Goal: Task Accomplishment & Management: Manage account settings

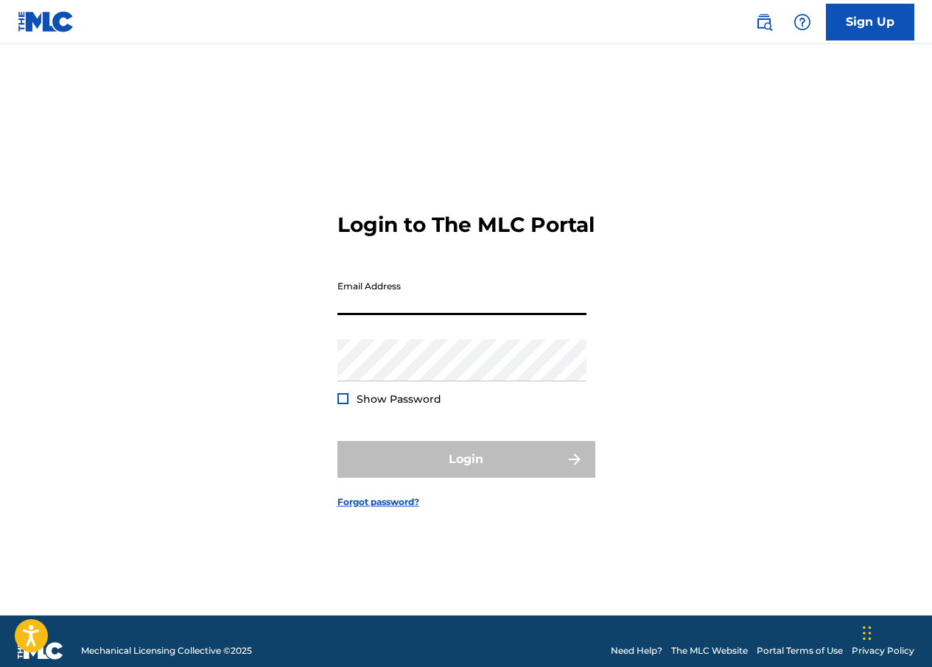
type input "[EMAIL_ADDRESS][DOMAIN_NAME]"
click at [342, 404] on div at bounding box center [342, 398] width 11 height 11
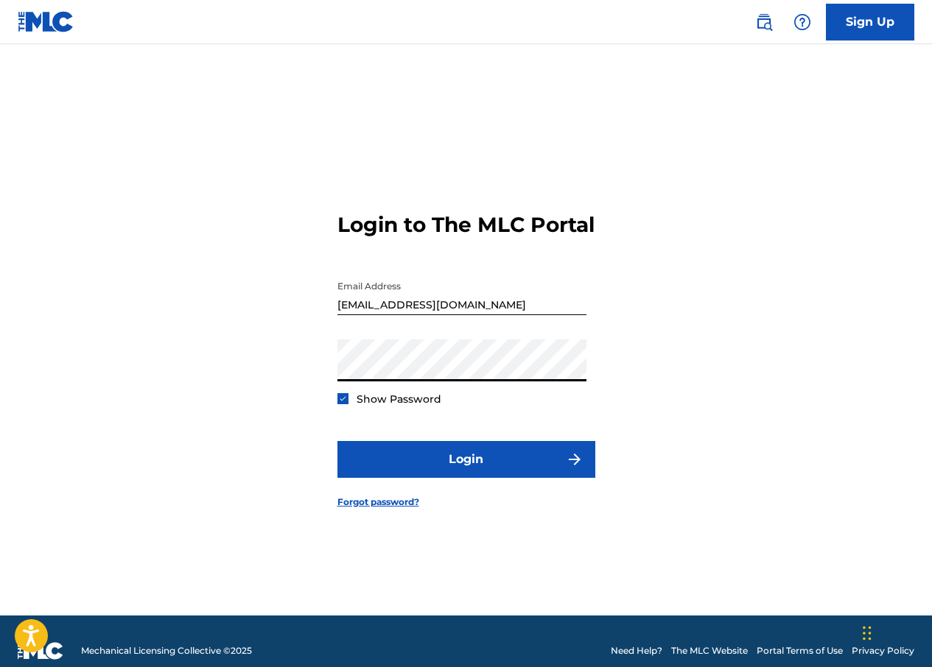
click at [337, 441] on button "Login" at bounding box center [466, 459] width 258 height 37
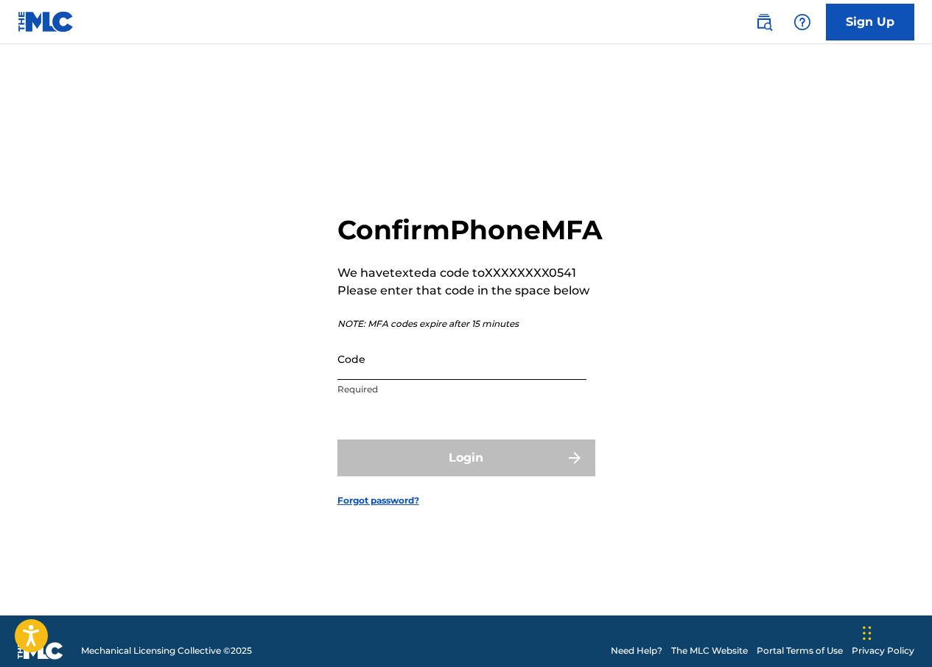
click at [563, 380] on input "Code" at bounding box center [461, 359] width 249 height 42
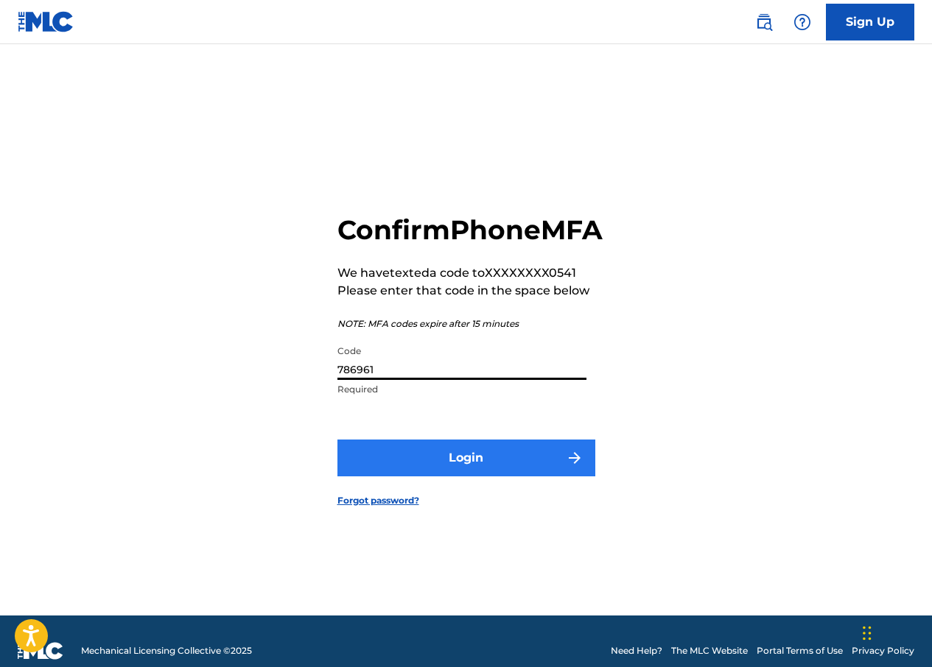
type input "786961"
click at [493, 476] on button "Login" at bounding box center [466, 458] width 258 height 37
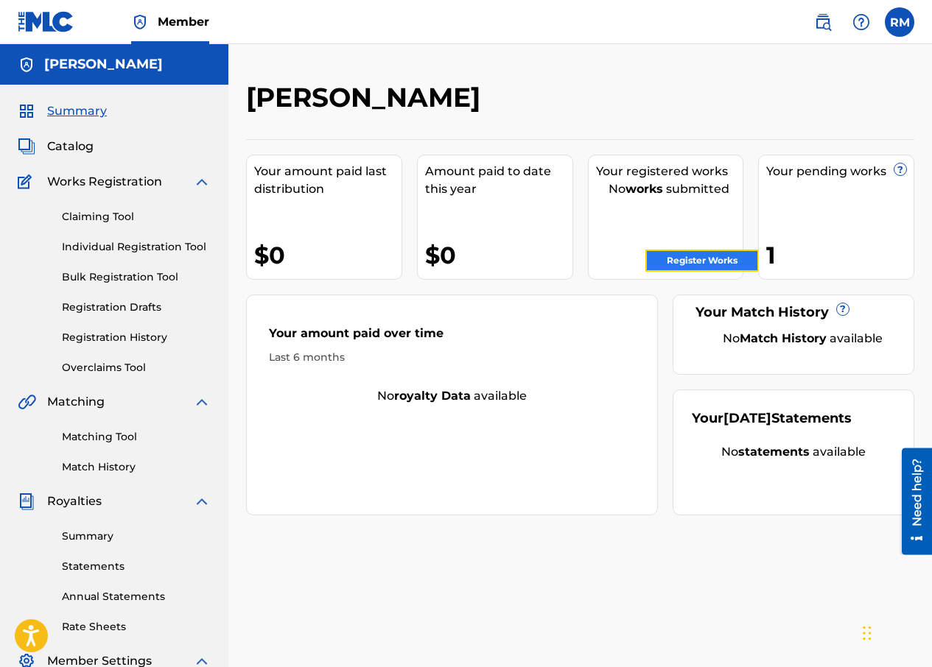
click at [710, 259] on link "Register Works" at bounding box center [701, 261] width 113 height 22
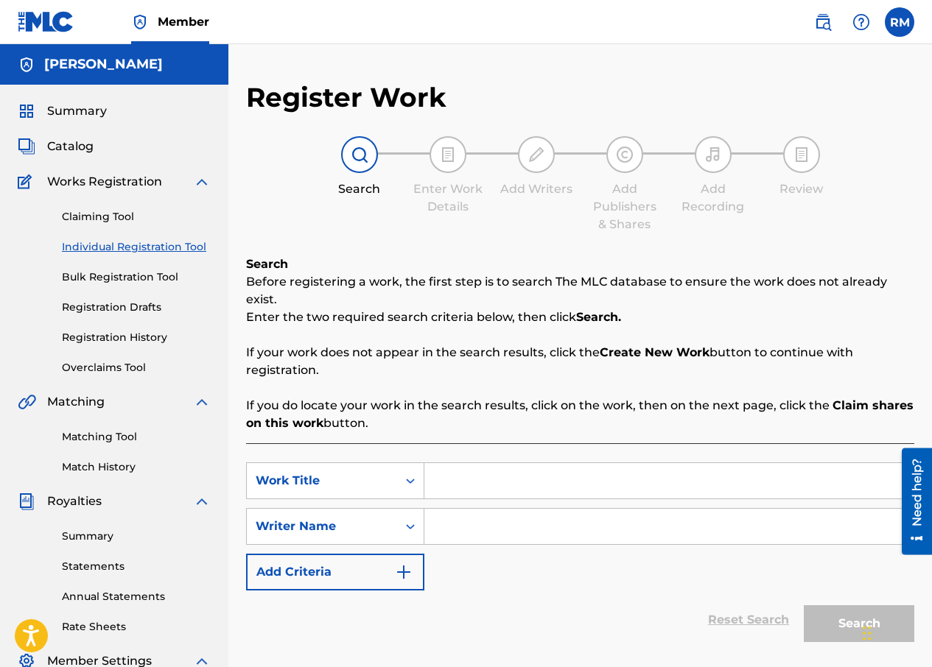
click at [100, 155] on div "Catalog" at bounding box center [114, 147] width 193 height 18
click at [80, 149] on span "Catalog" at bounding box center [70, 147] width 46 height 18
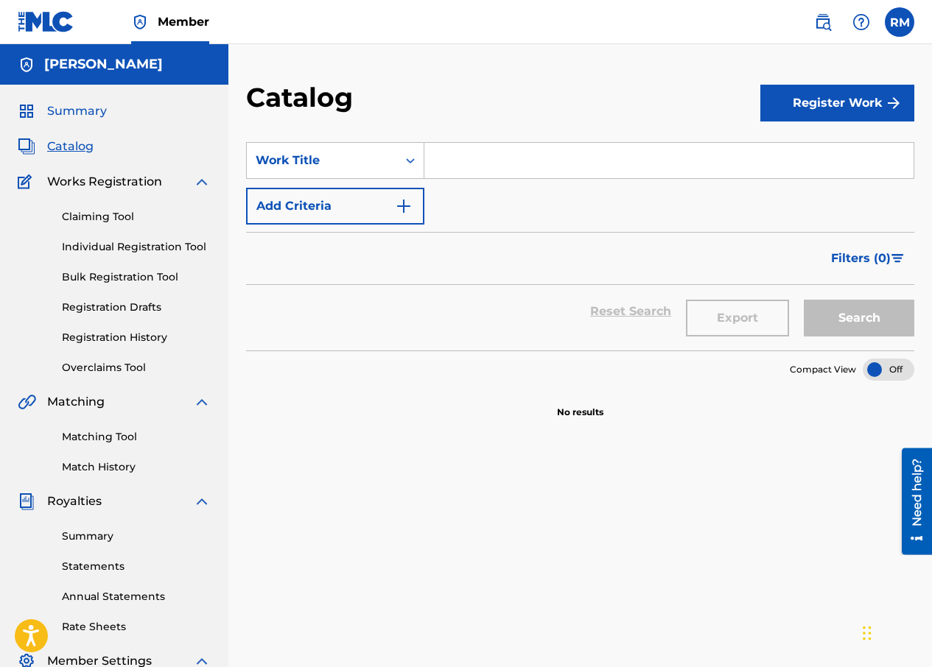
click at [75, 110] on span "Summary" at bounding box center [77, 111] width 60 height 18
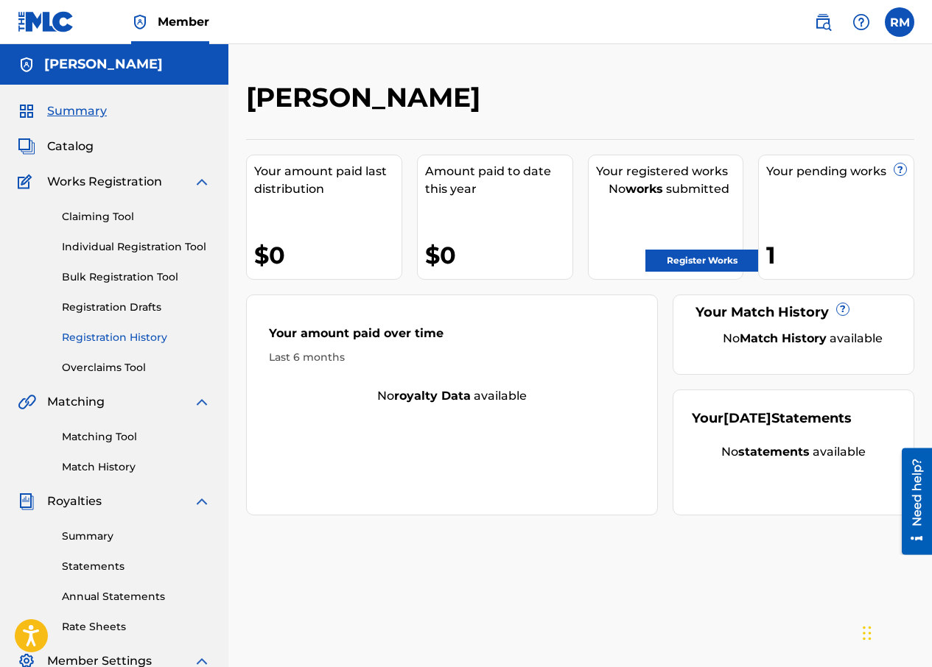
click at [133, 337] on link "Registration History" at bounding box center [136, 337] width 149 height 15
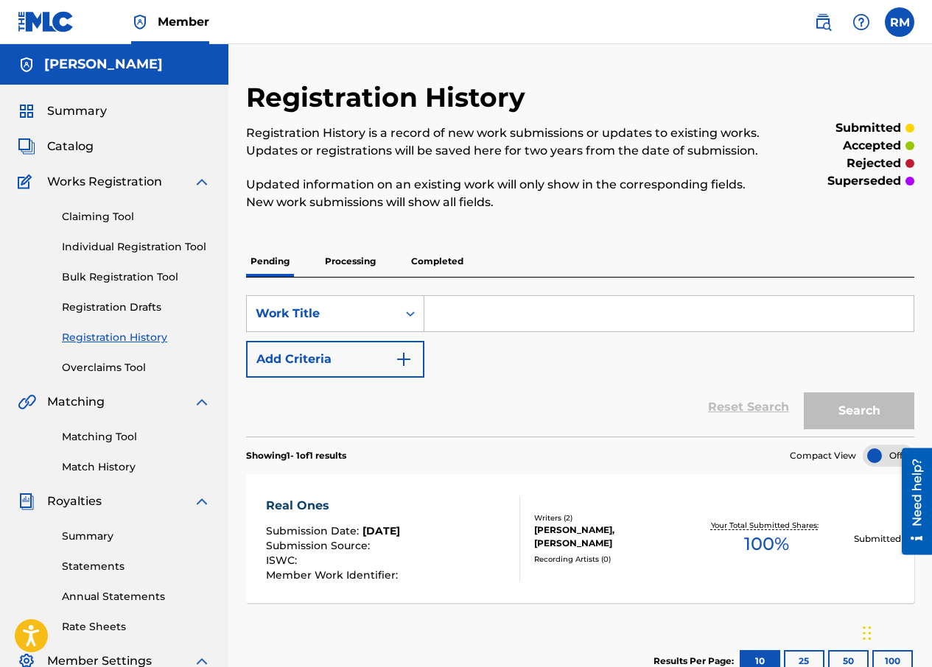
scroll to position [221, 0]
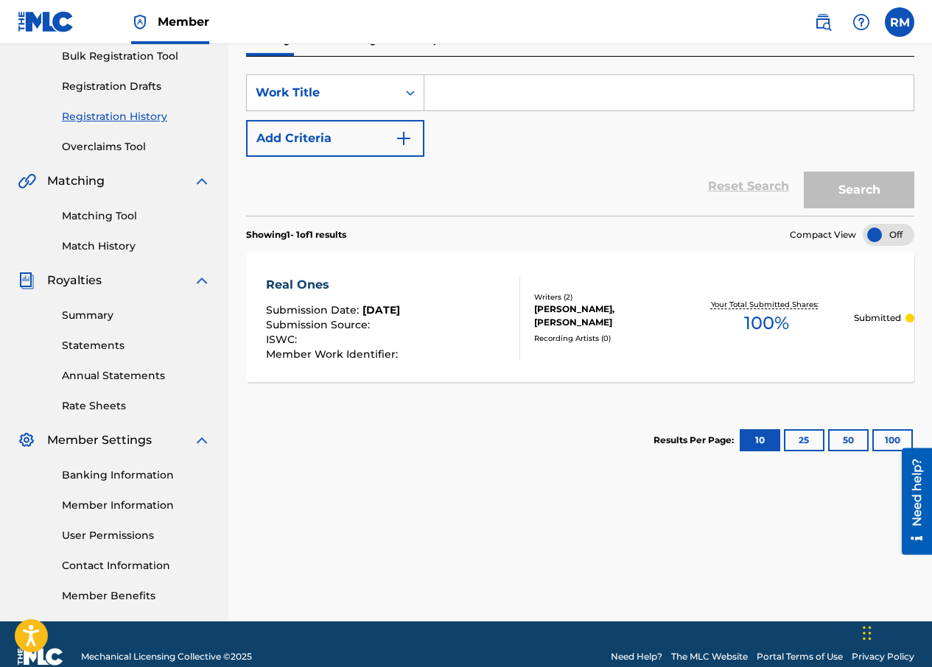
click at [474, 324] on div "Real Ones Submission Date : [DATE] Submission Source : ISWC : Member Work Ident…" at bounding box center [393, 318] width 254 height 84
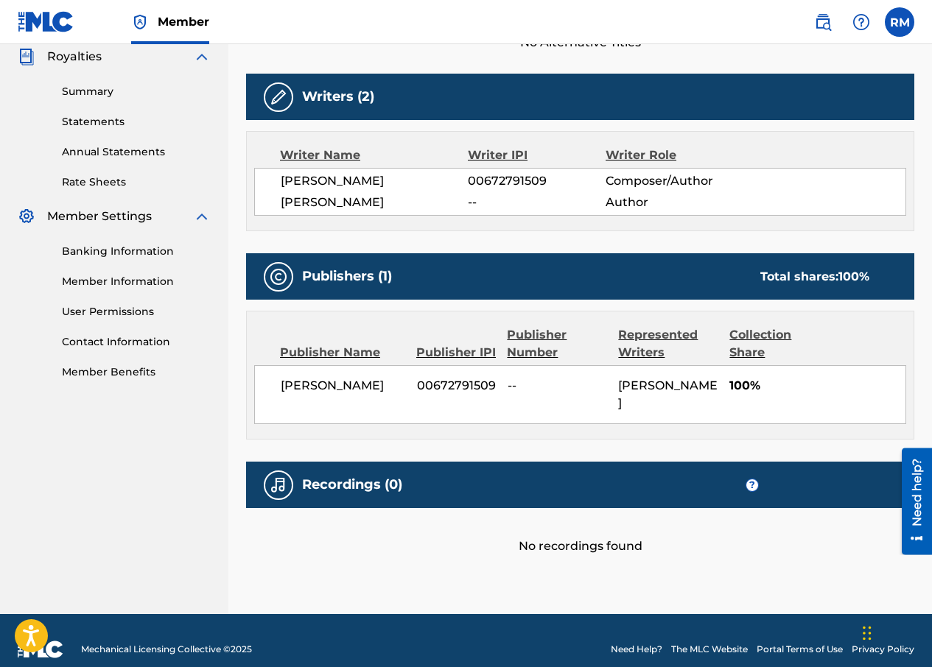
scroll to position [3, 0]
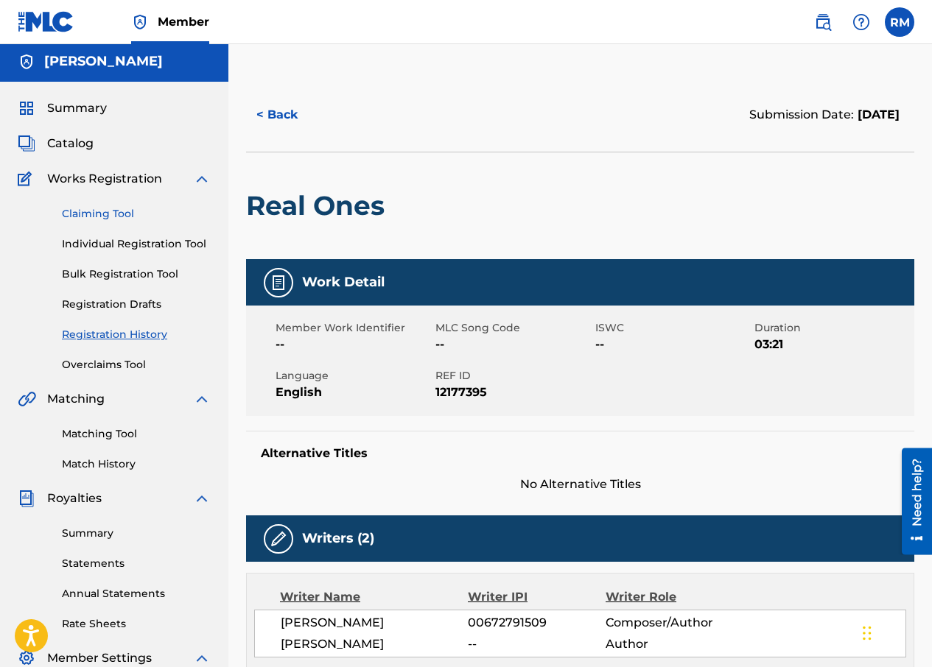
click at [117, 215] on link "Claiming Tool" at bounding box center [136, 213] width 149 height 15
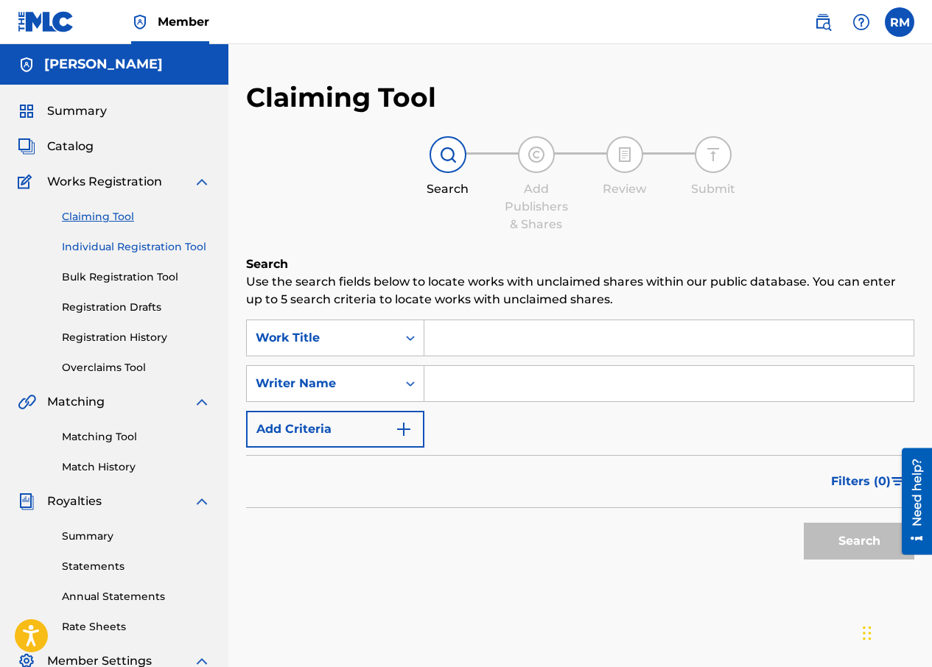
click at [152, 248] on link "Individual Registration Tool" at bounding box center [136, 246] width 149 height 15
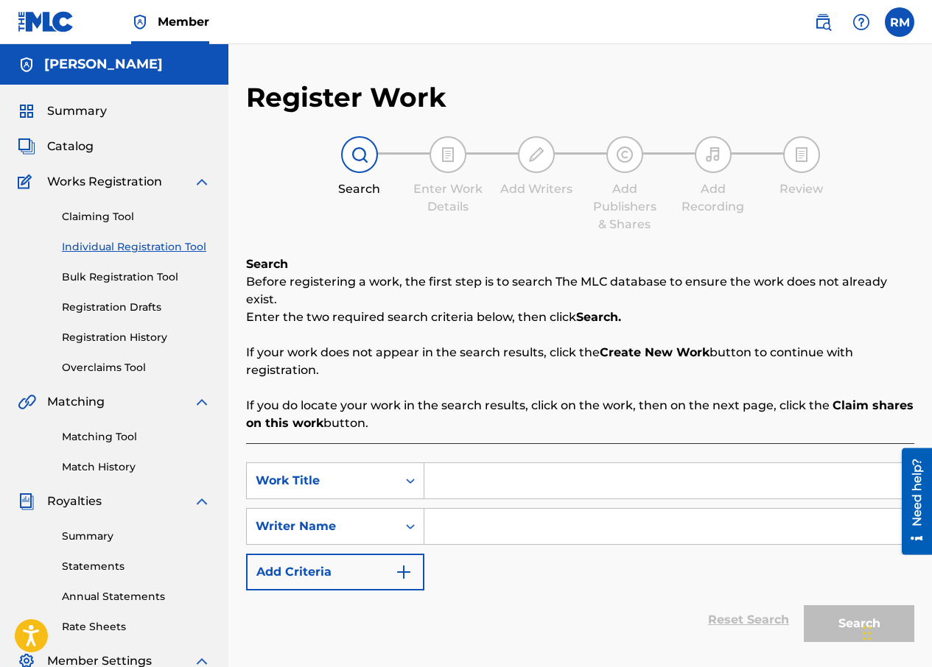
click at [462, 509] on input "Search Form" at bounding box center [668, 526] width 489 height 35
click at [546, 471] on input "Search Form" at bounding box center [668, 480] width 489 height 35
type input "real ones"
click at [604, 513] on input "Search Form" at bounding box center [668, 526] width 489 height 35
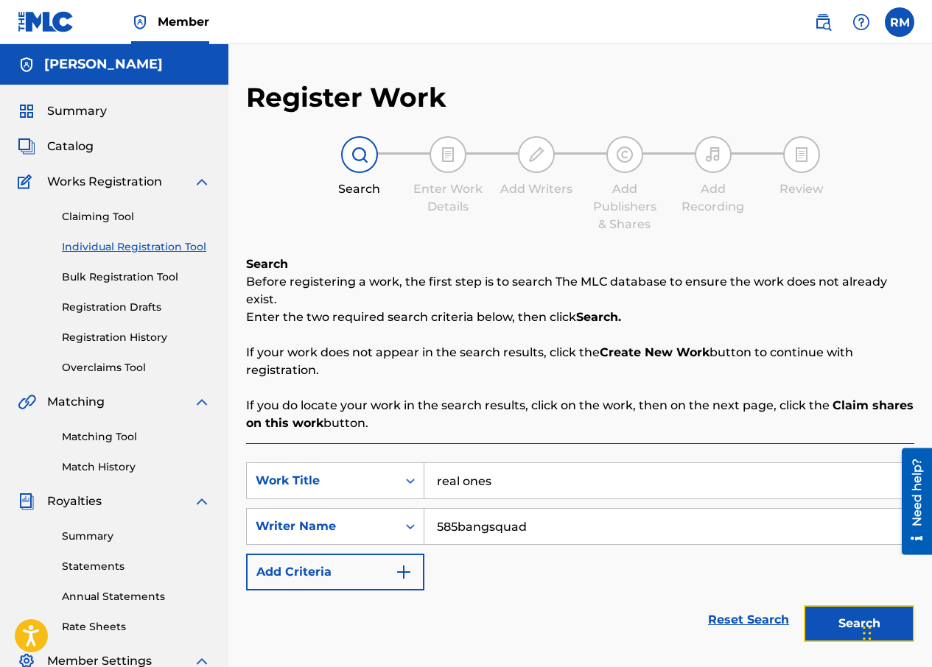
click at [837, 605] on button "Search" at bounding box center [858, 623] width 110 height 37
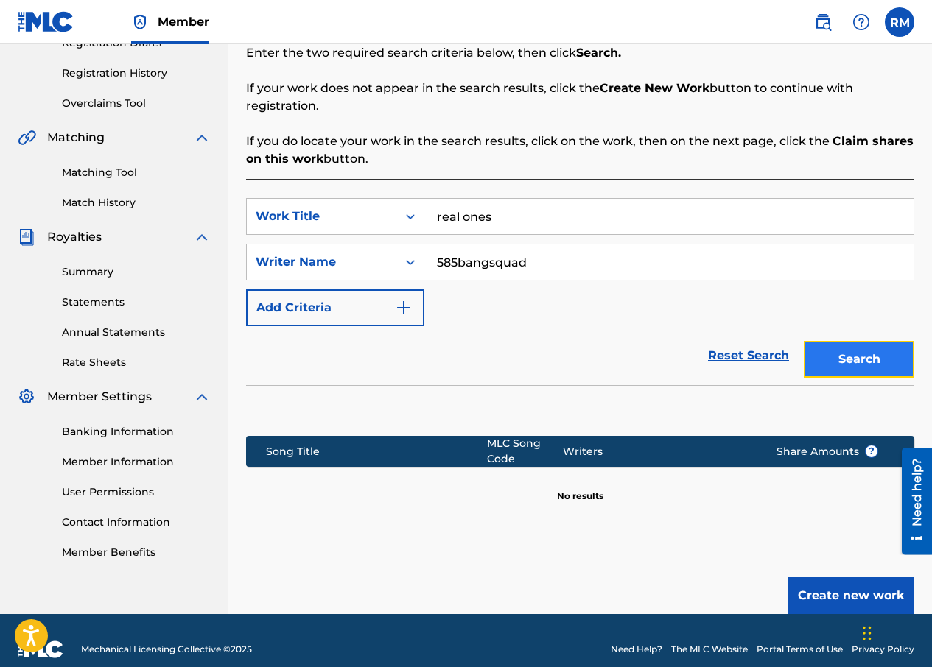
click at [864, 341] on button "Search" at bounding box center [858, 359] width 110 height 37
drag, startPoint x: 550, startPoint y: 248, endPoint x: 194, endPoint y: 280, distance: 357.9
click at [194, 278] on main "[PERSON_NAME] Summary Catalog Works Registration Claiming Tool Individual Regis…" at bounding box center [466, 197] width 932 height 834
type input "[PERSON_NAME]"
click at [803, 341] on button "Search" at bounding box center [858, 359] width 110 height 37
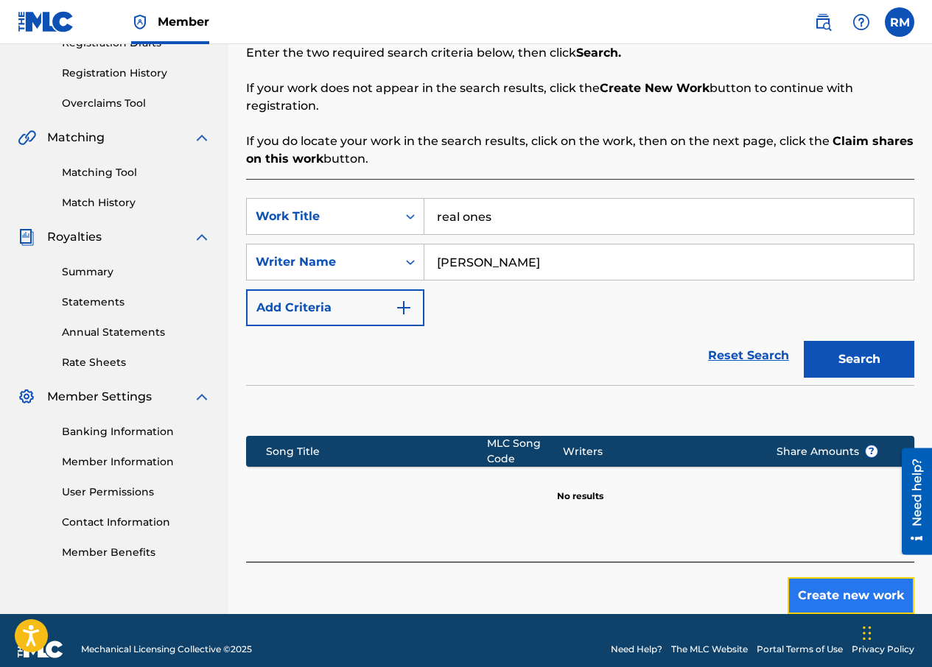
click at [839, 577] on button "Create new work" at bounding box center [850, 595] width 127 height 37
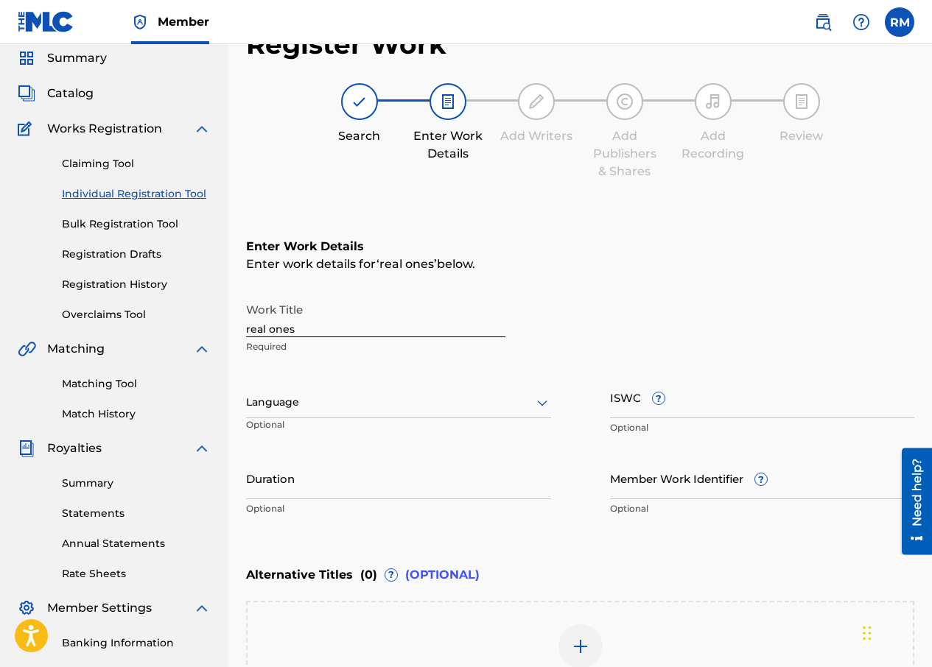
scroll to position [0, 0]
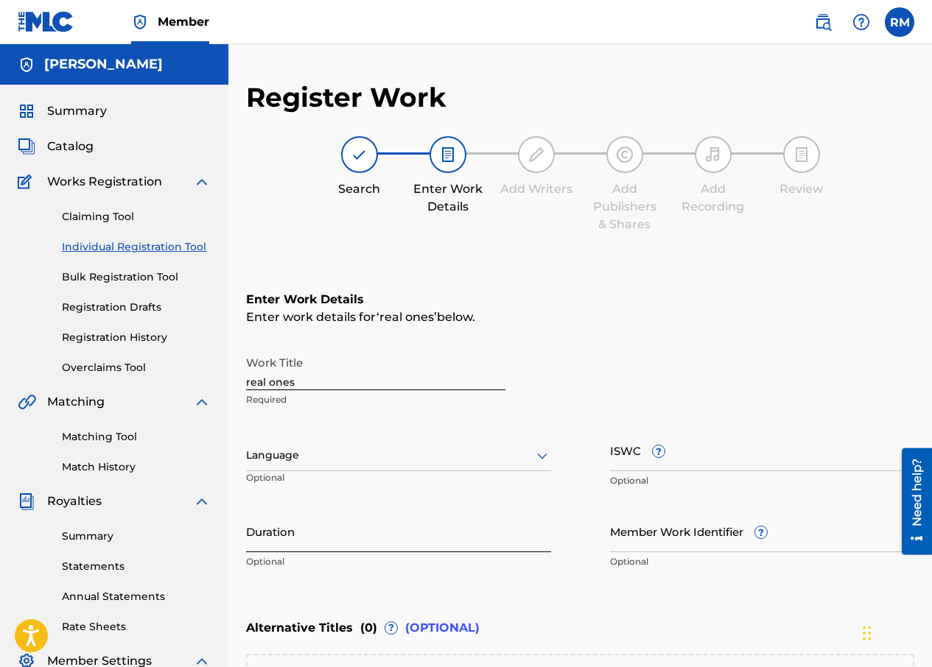
click at [482, 530] on input "Duration" at bounding box center [398, 531] width 305 height 42
type input "03:12"
click at [392, 455] on div at bounding box center [398, 455] width 305 height 18
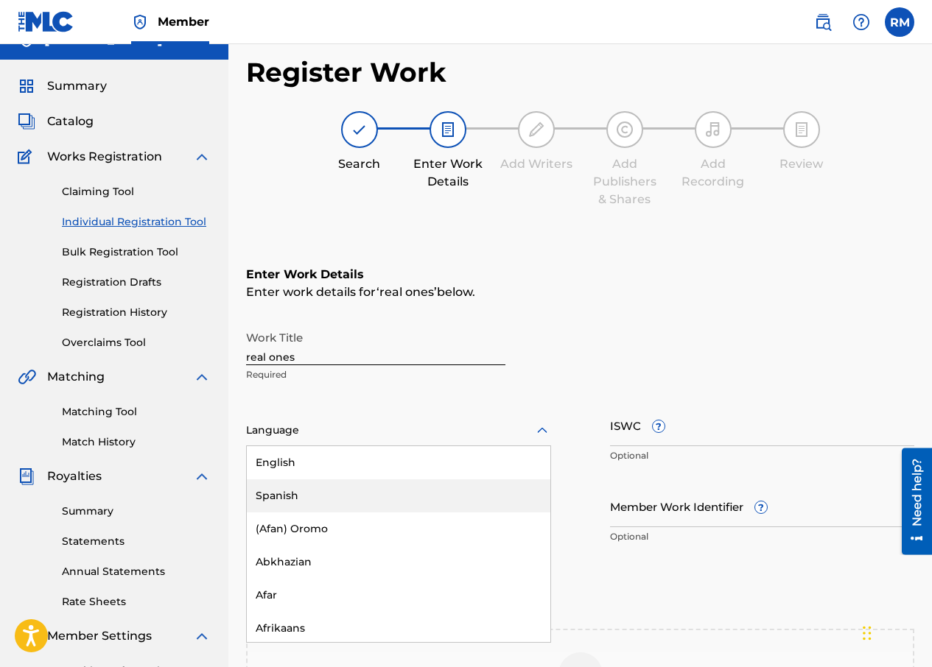
scroll to position [26, 0]
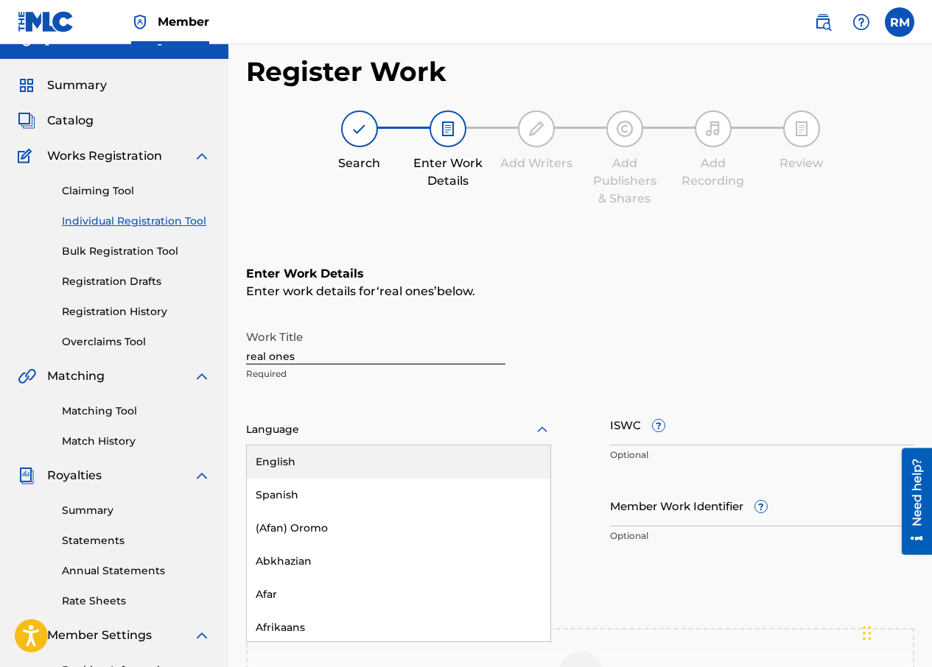
click at [409, 467] on div "English" at bounding box center [398, 462] width 303 height 33
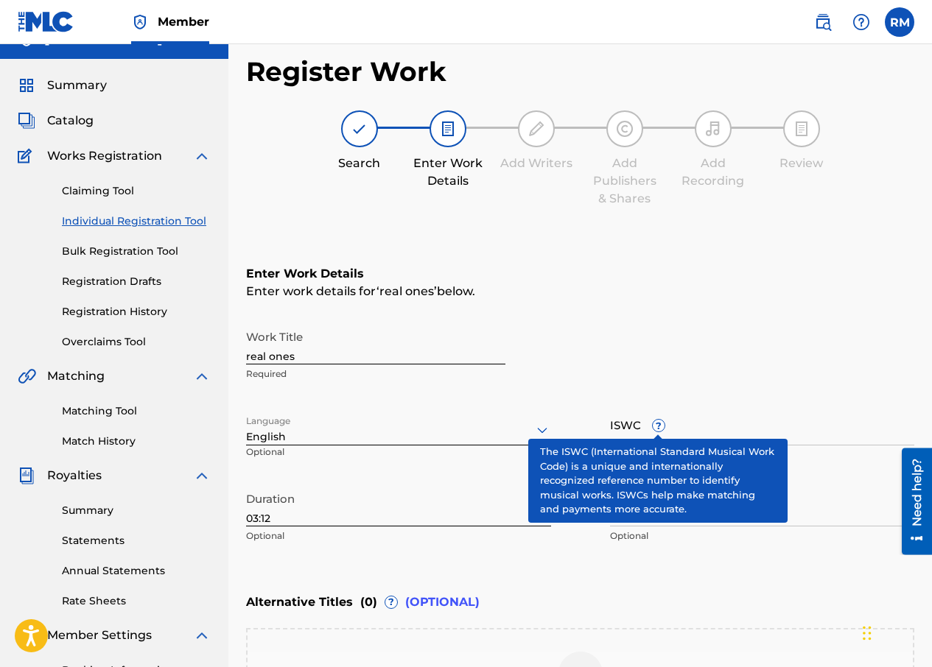
click at [659, 430] on span "?" at bounding box center [659, 426] width 12 height 12
click at [659, 430] on input "ISWC ?" at bounding box center [762, 425] width 305 height 42
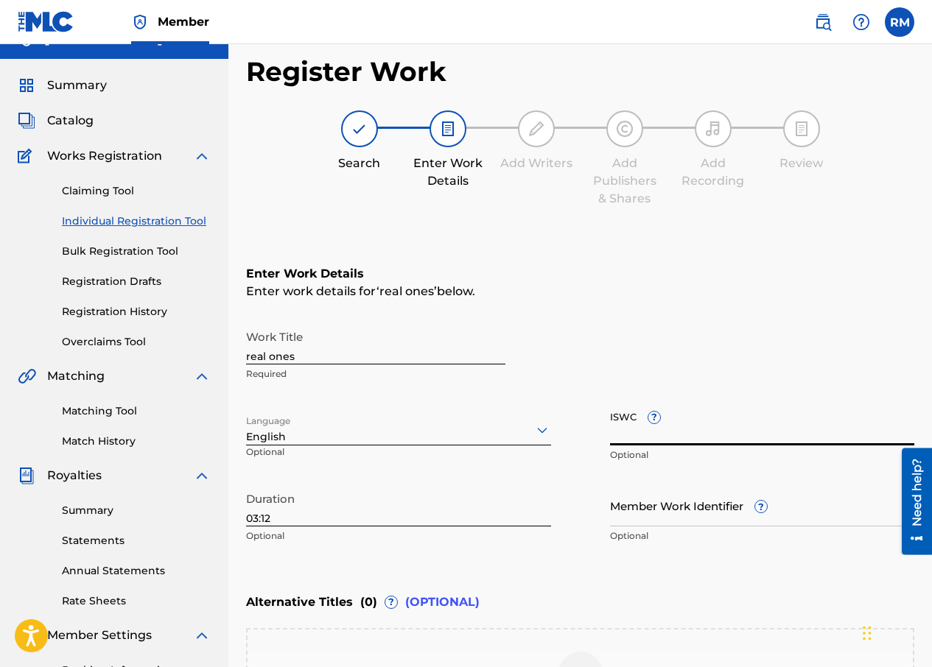
drag, startPoint x: 609, startPoint y: 413, endPoint x: 640, endPoint y: 401, distance: 33.4
click at [640, 401] on div "Work Title real ones Required Language English Optional ISWC ? Optional Duratio…" at bounding box center [580, 437] width 668 height 228
drag, startPoint x: 589, startPoint y: 373, endPoint x: 692, endPoint y: 359, distance: 103.4
click at [692, 359] on div "Work Title real ones Required" at bounding box center [580, 356] width 668 height 66
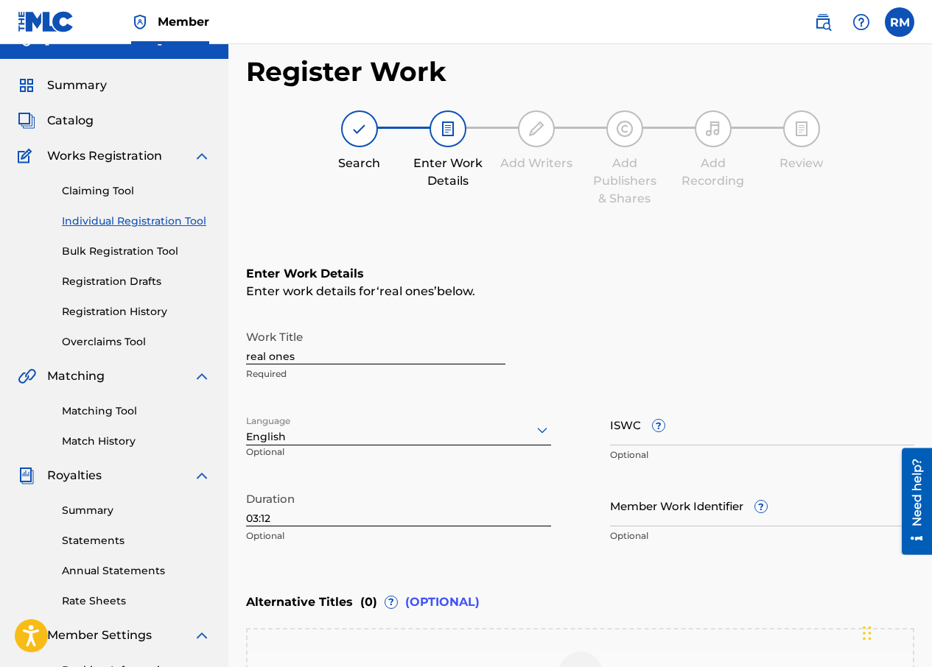
drag, startPoint x: 653, startPoint y: 395, endPoint x: 619, endPoint y: 374, distance: 39.7
click at [619, 374] on div "Work Title real ones Required Language English Optional ISWC ? Optional Duratio…" at bounding box center [580, 437] width 668 height 228
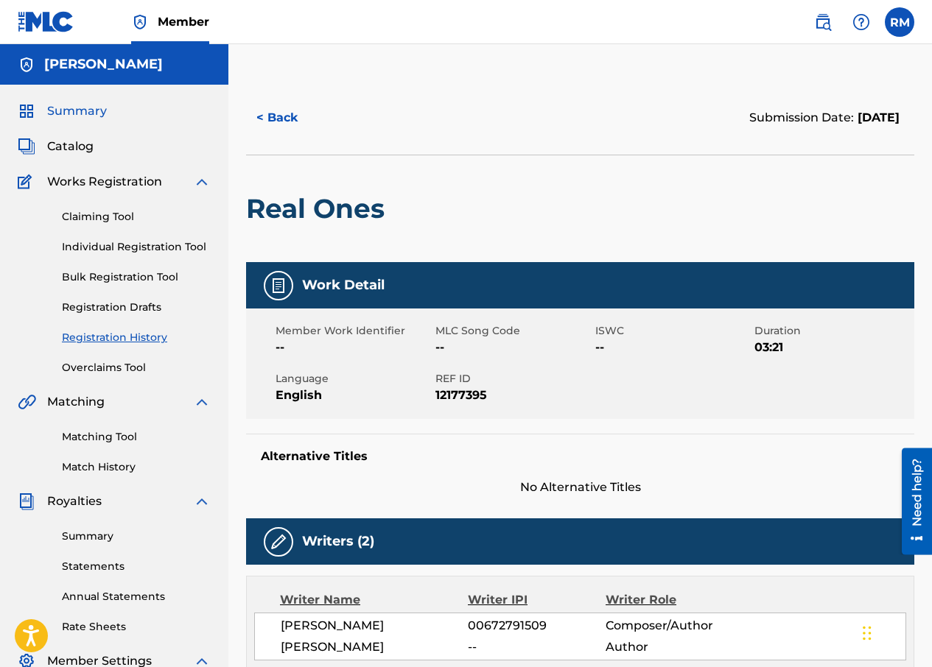
click at [85, 114] on span "Summary" at bounding box center [77, 111] width 60 height 18
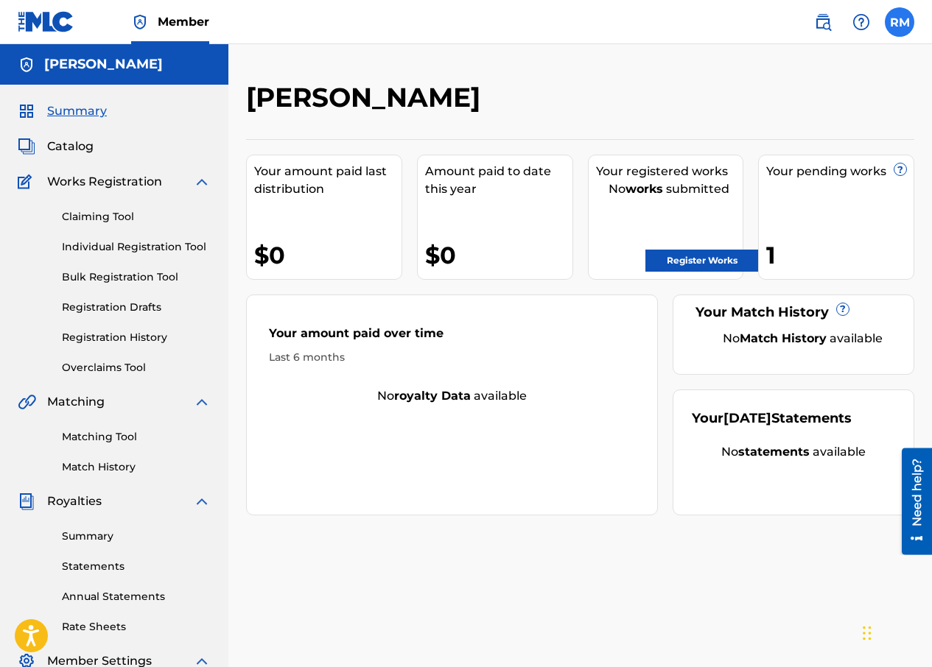
click at [897, 20] on label at bounding box center [898, 21] width 29 height 29
click at [899, 22] on input "[PERSON_NAME] [PERSON_NAME] [EMAIL_ADDRESS][DOMAIN_NAME] Notification Preferenc…" at bounding box center [899, 22] width 0 height 0
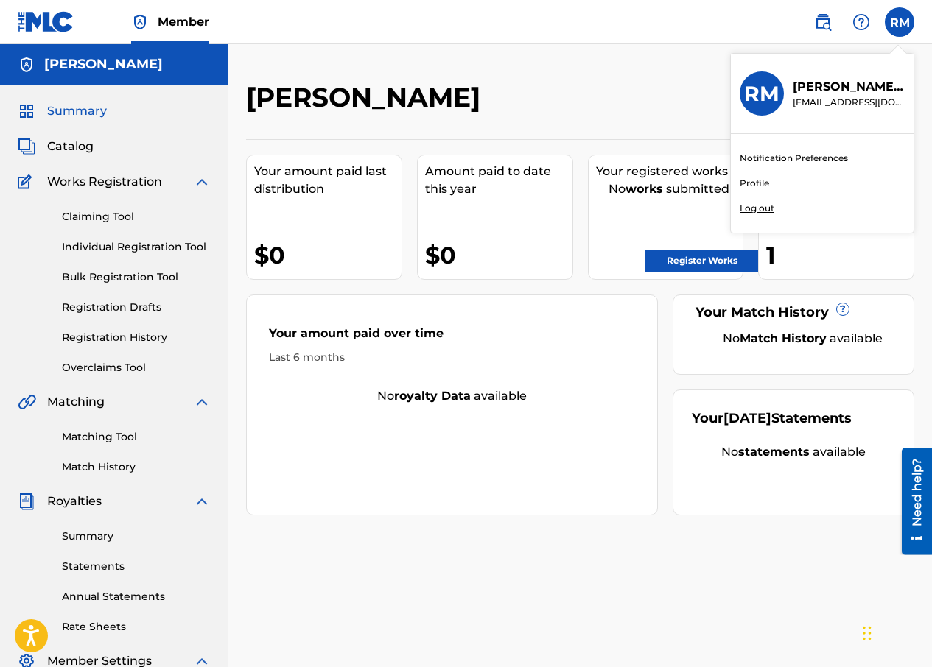
click at [749, 180] on link "Profile" at bounding box center [753, 183] width 29 height 13
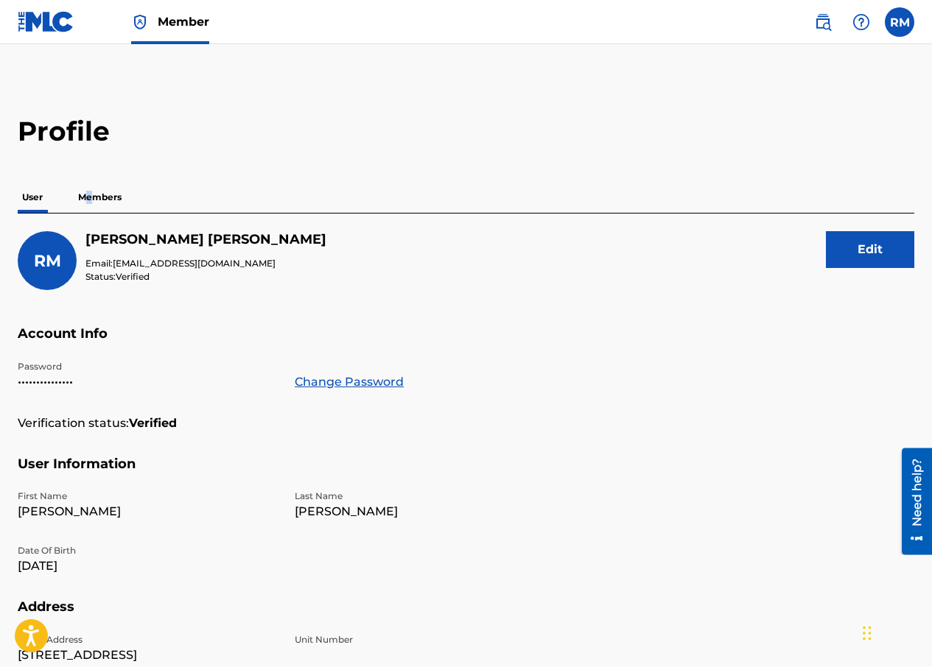
click at [90, 194] on p "Members" at bounding box center [100, 197] width 52 height 31
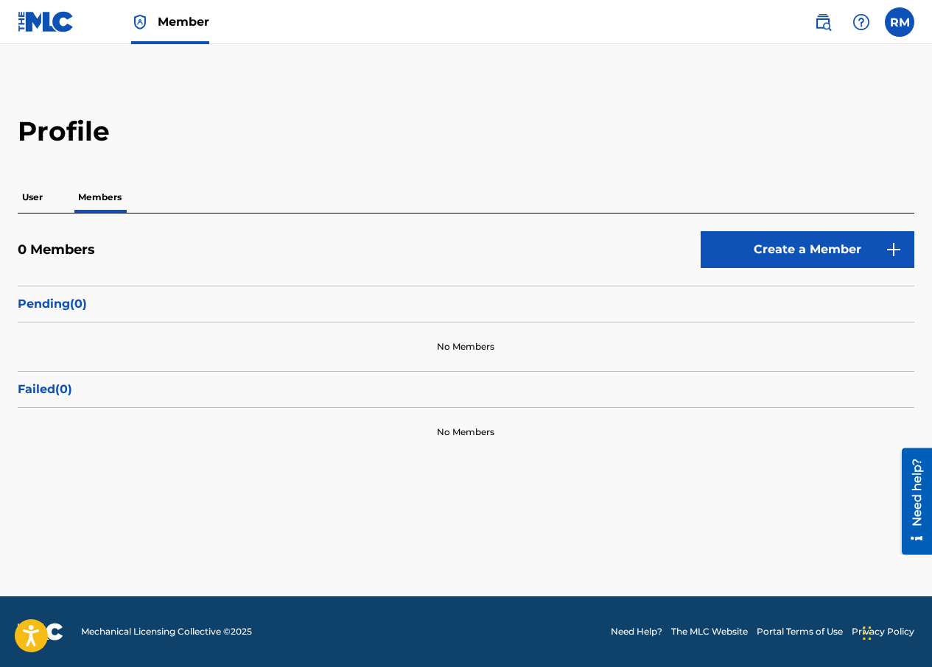
click at [420, 108] on main "Profile User Members 0 Members Create a Member Pending ( 0 ) No Members Failed …" at bounding box center [466, 320] width 932 height 552
click at [31, 200] on p "User" at bounding box center [32, 197] width 29 height 31
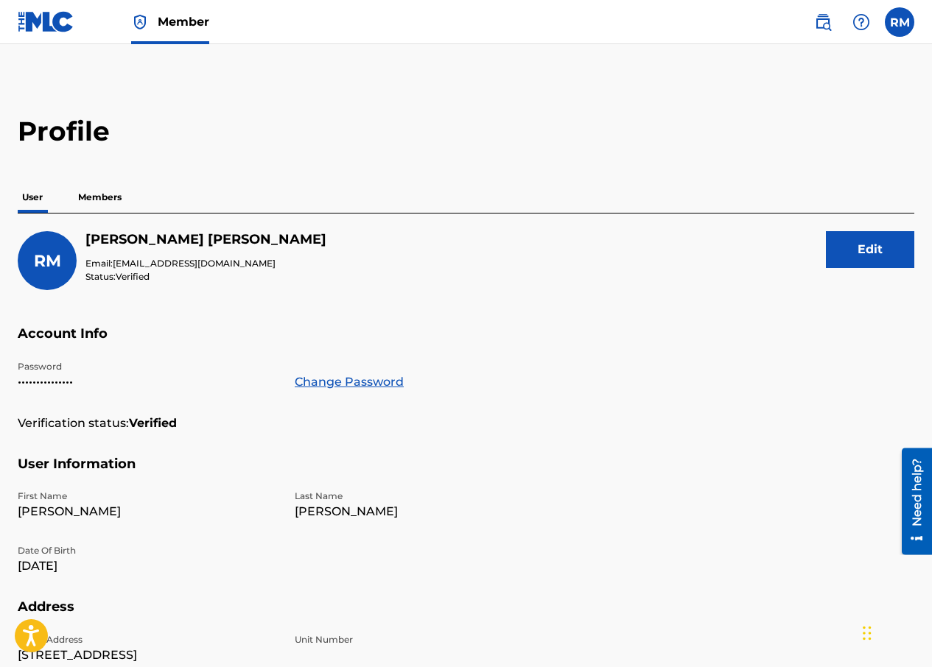
click at [56, 17] on img at bounding box center [46, 21] width 57 height 21
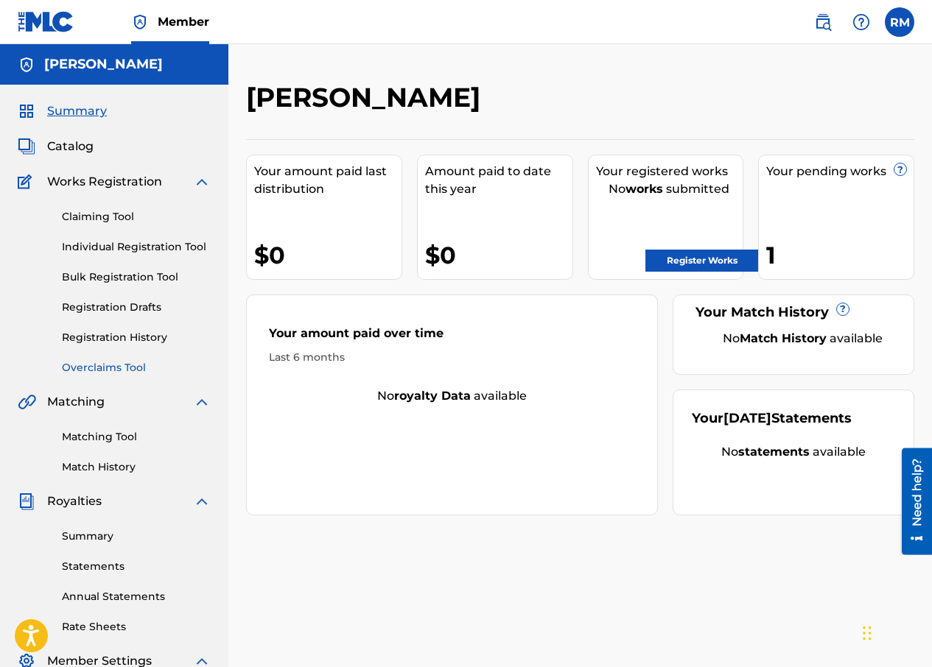
click at [138, 365] on link "Overclaims Tool" at bounding box center [136, 367] width 149 height 15
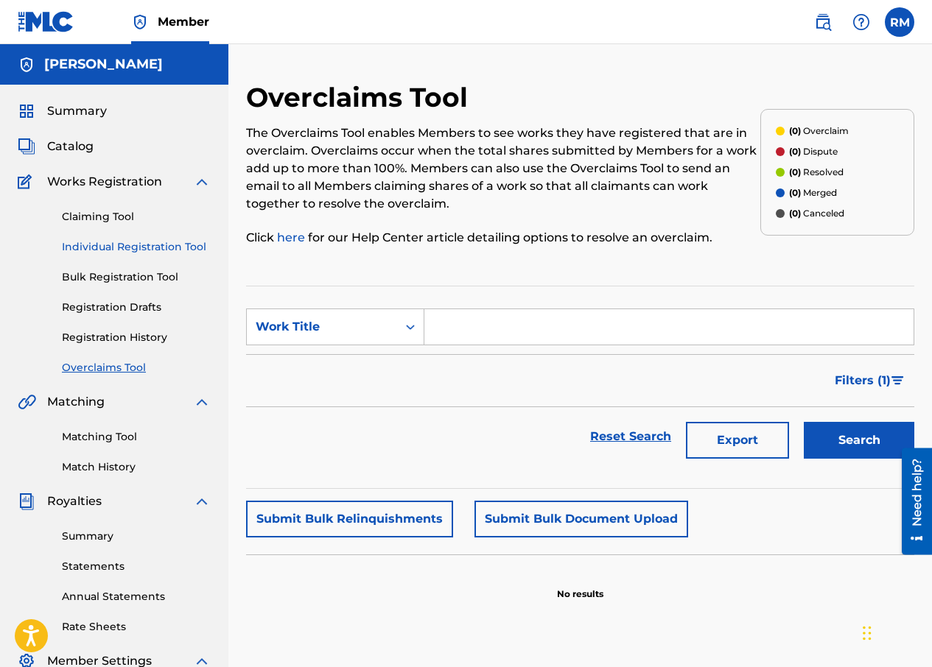
click at [144, 245] on link "Individual Registration Tool" at bounding box center [136, 246] width 149 height 15
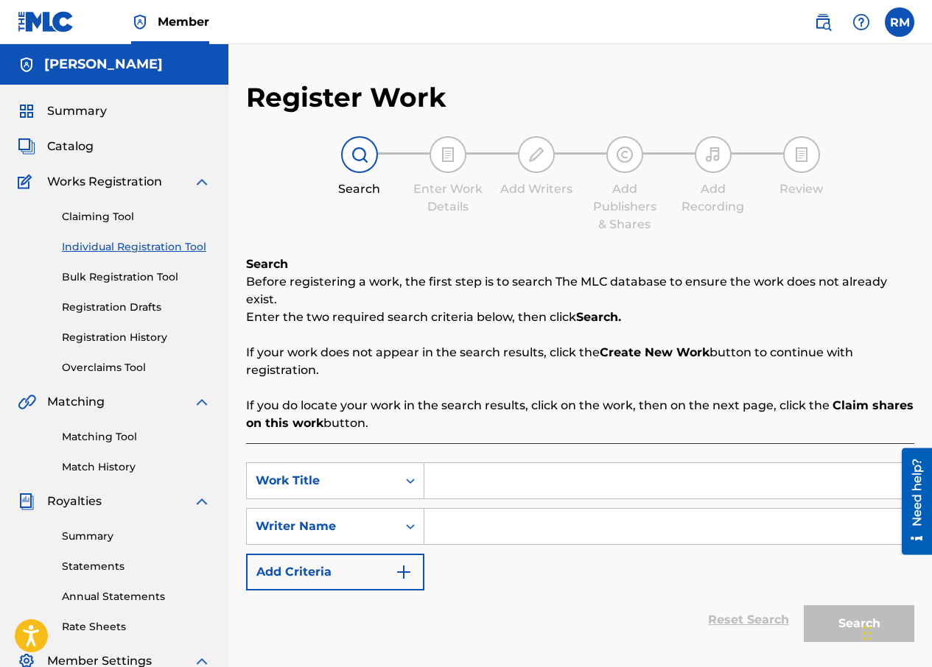
scroll to position [147, 0]
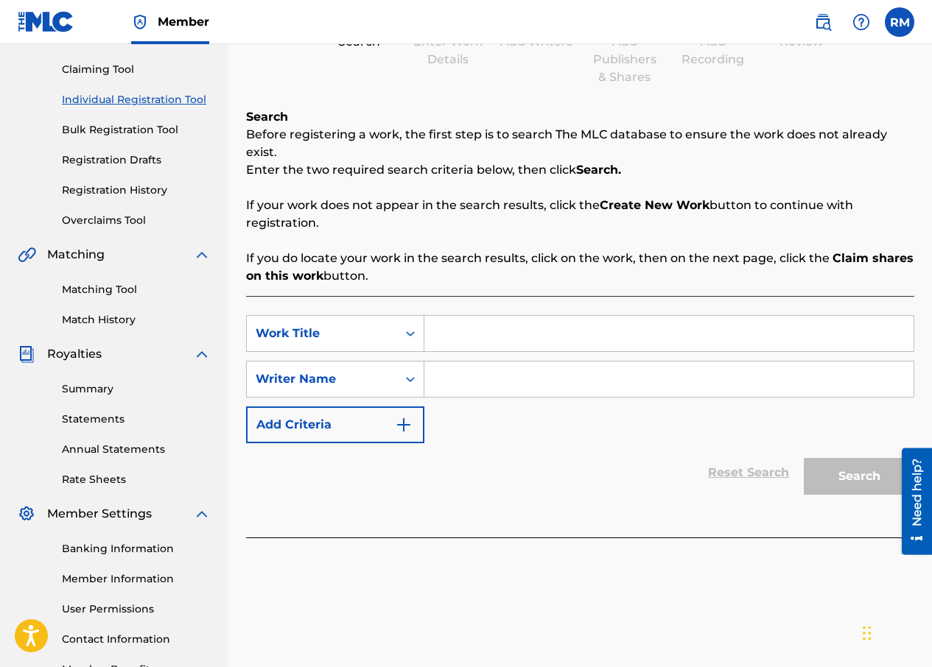
click at [489, 316] on input "Search Form" at bounding box center [668, 333] width 489 height 35
type input "real ones"
type input "585b"
click at [865, 458] on button "Search" at bounding box center [858, 476] width 110 height 37
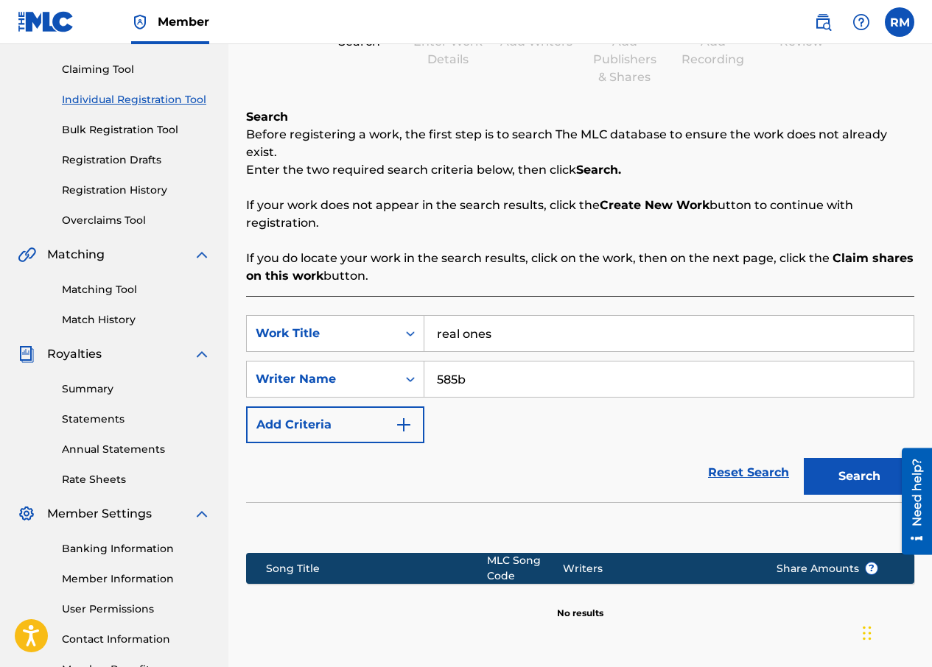
scroll to position [264, 0]
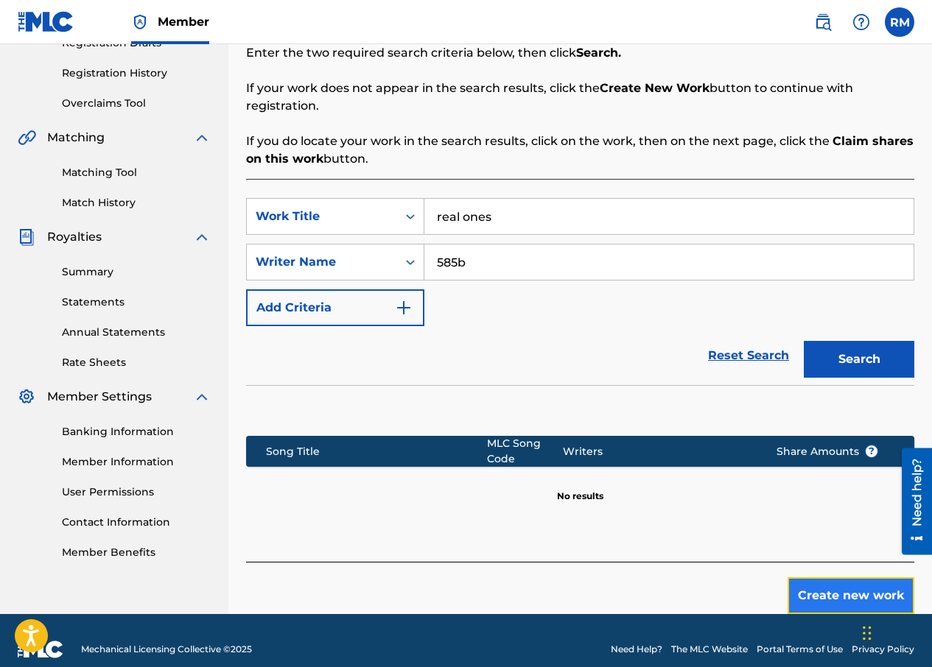
click at [809, 577] on button "Create new work" at bounding box center [850, 595] width 127 height 37
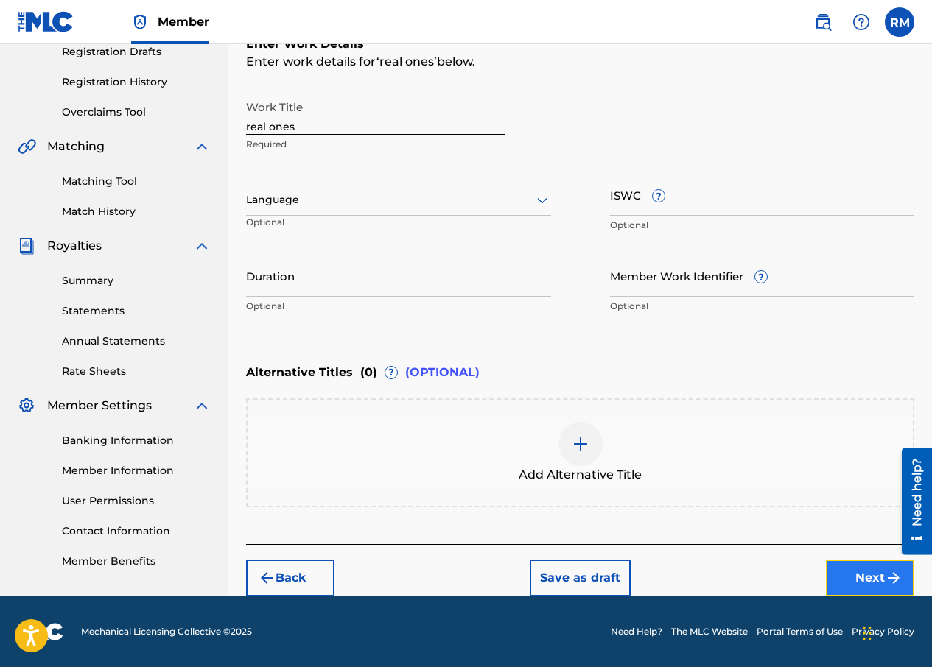
click at [862, 573] on button "Next" at bounding box center [870, 578] width 88 height 37
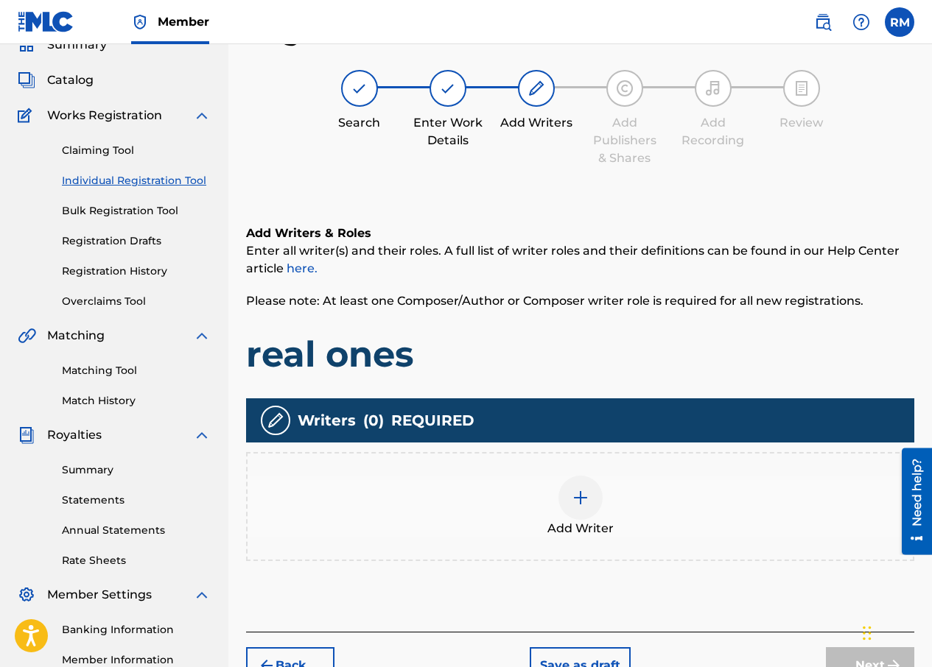
scroll to position [140, 0]
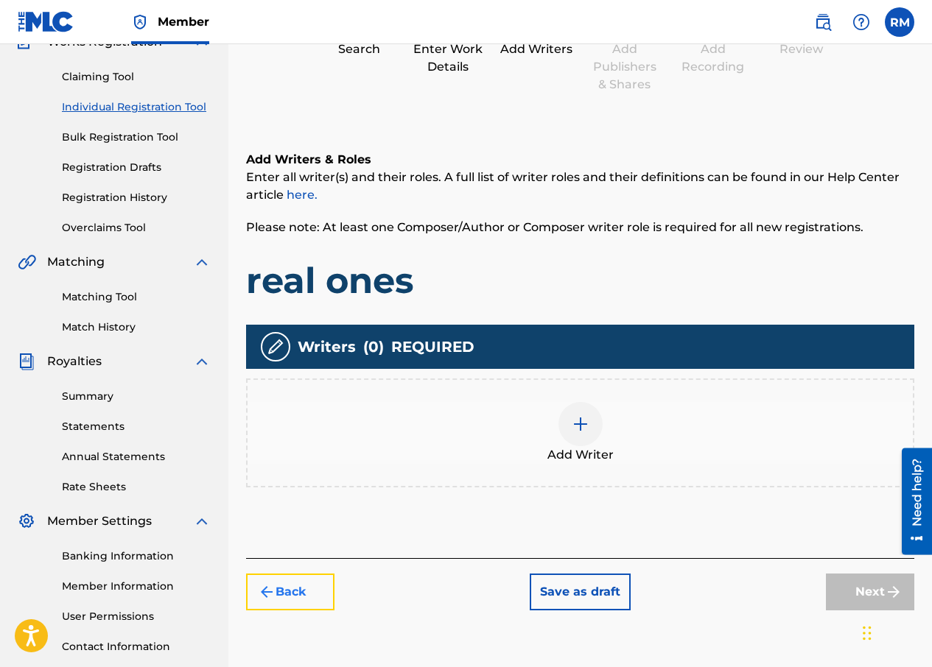
click at [273, 592] on img "submit" at bounding box center [267, 592] width 18 height 18
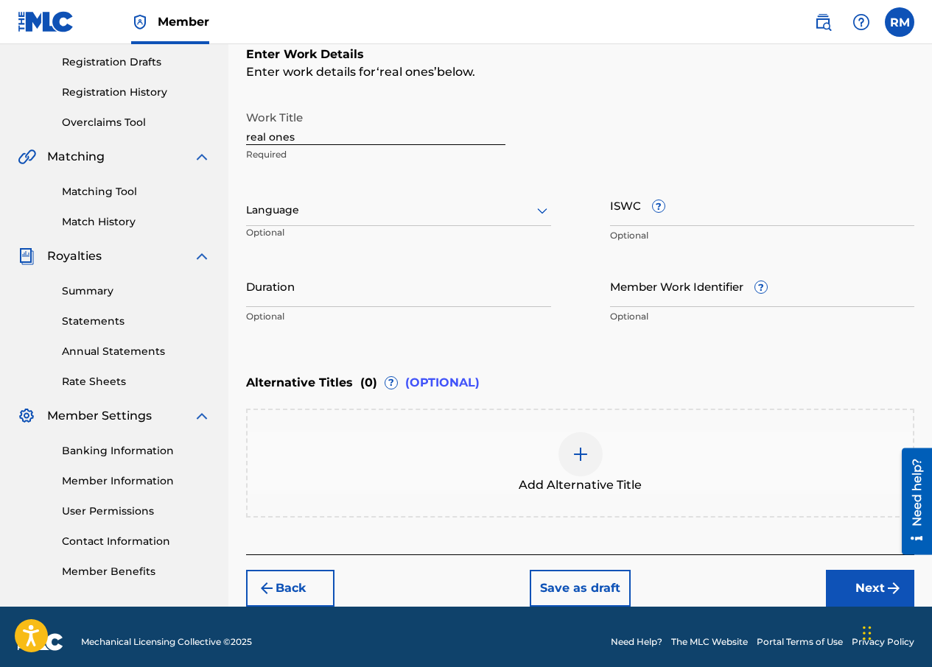
scroll to position [256, 0]
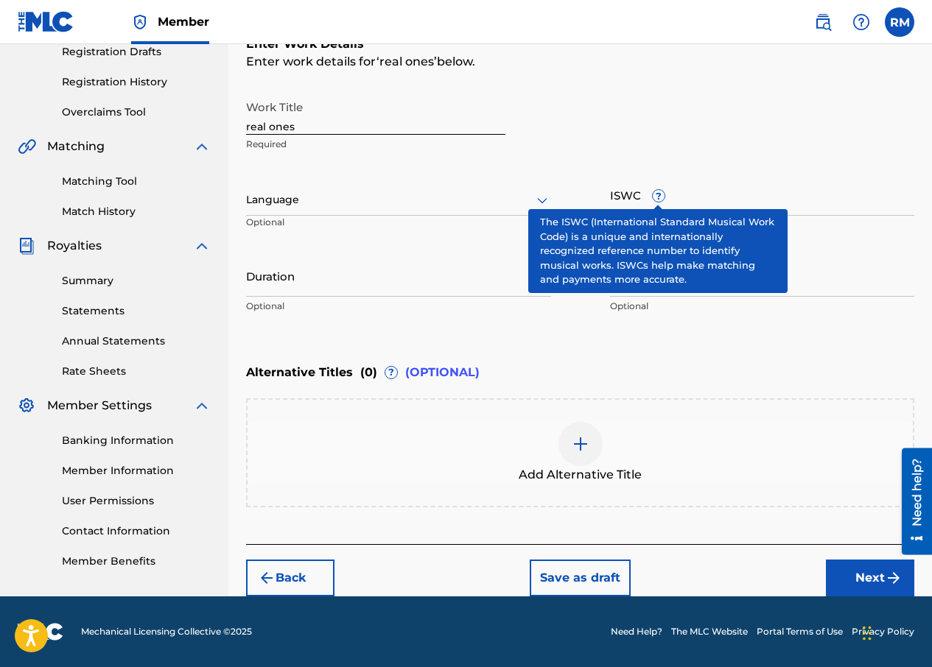
click at [710, 148] on div "Work Title real ones Required" at bounding box center [580, 126] width 668 height 66
click at [658, 197] on span "?" at bounding box center [659, 196] width 12 height 12
click at [658, 197] on input "ISWC ?" at bounding box center [762, 195] width 305 height 42
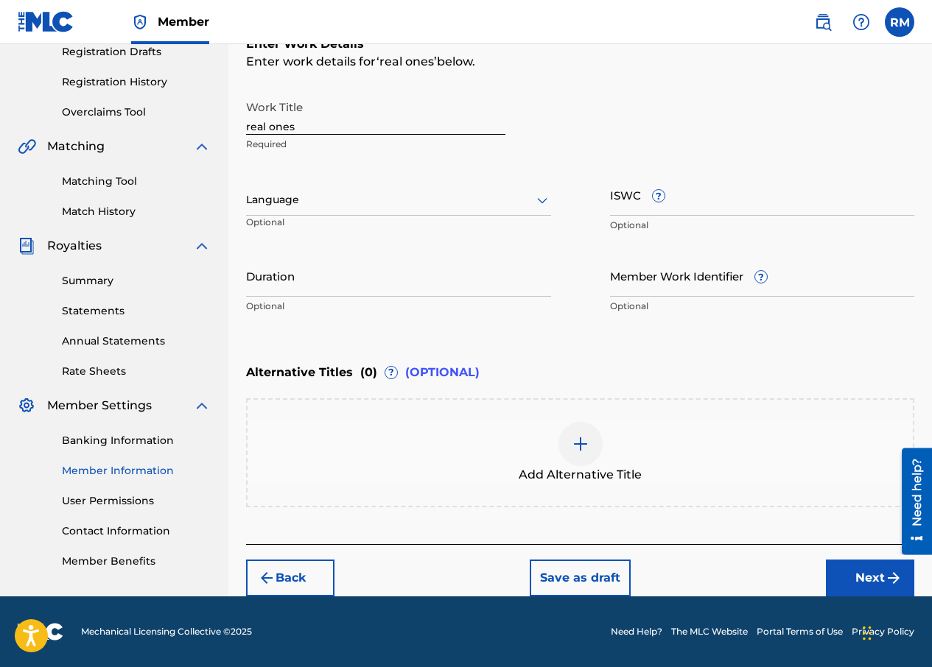
click at [141, 470] on link "Member Information" at bounding box center [136, 470] width 149 height 15
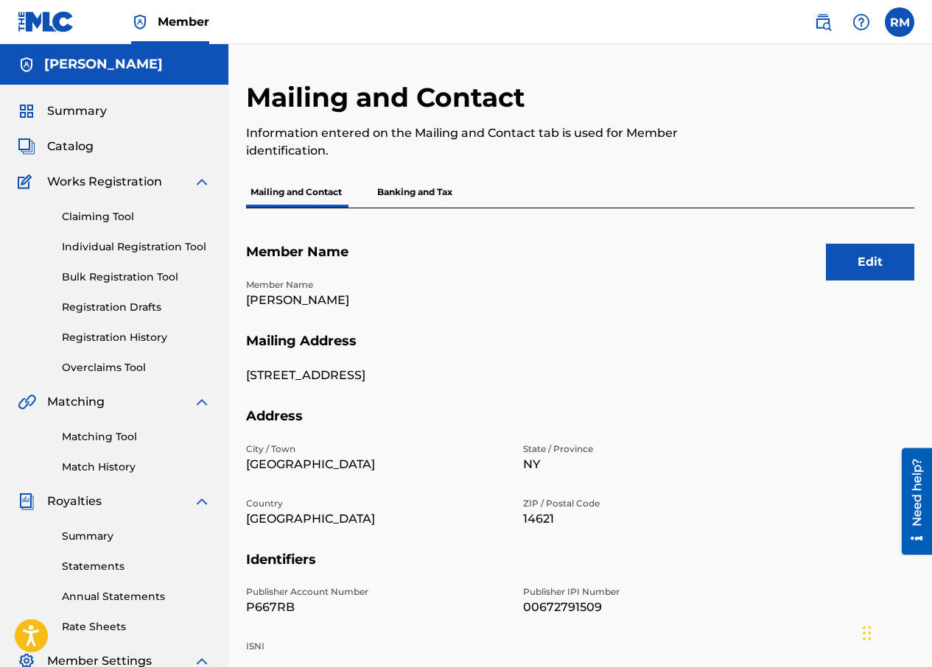
scroll to position [246, 0]
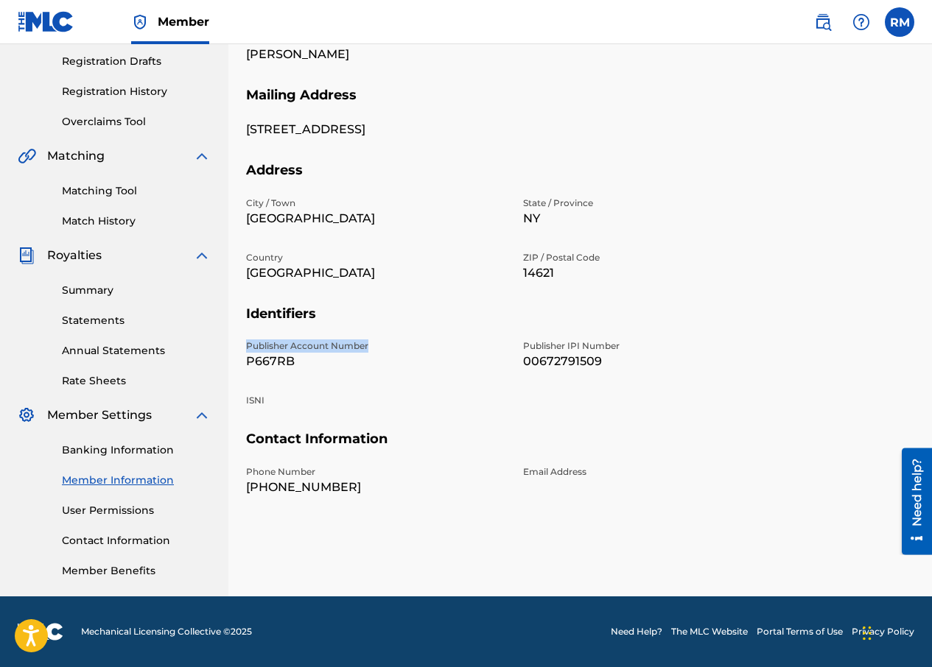
drag, startPoint x: 247, startPoint y: 327, endPoint x: 370, endPoint y: 331, distance: 123.8
click at [370, 340] on p "Publisher Account Number" at bounding box center [375, 346] width 259 height 13
copy p "Publisher Account Number"
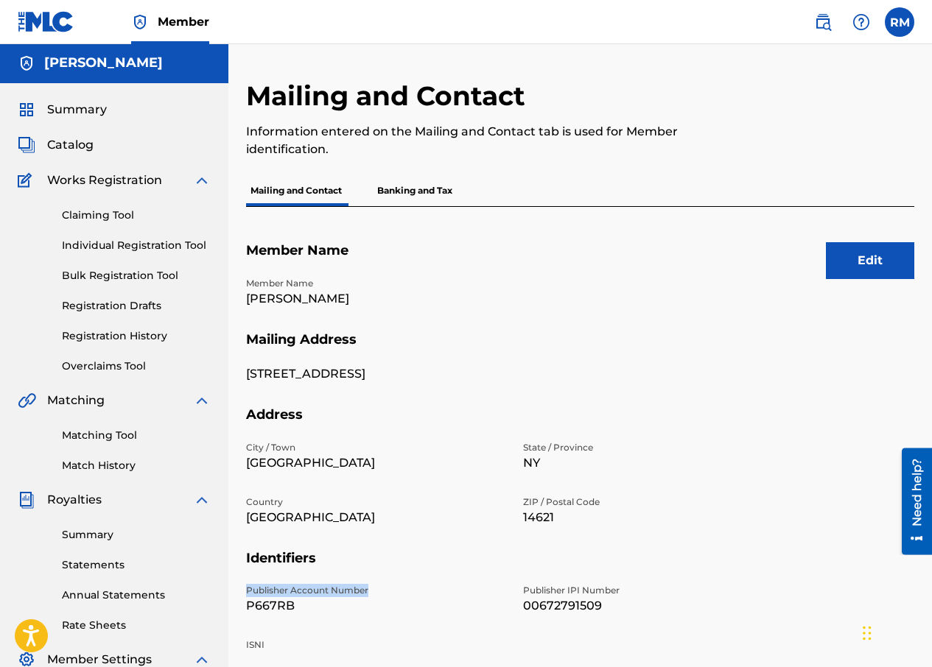
scroll to position [0, 0]
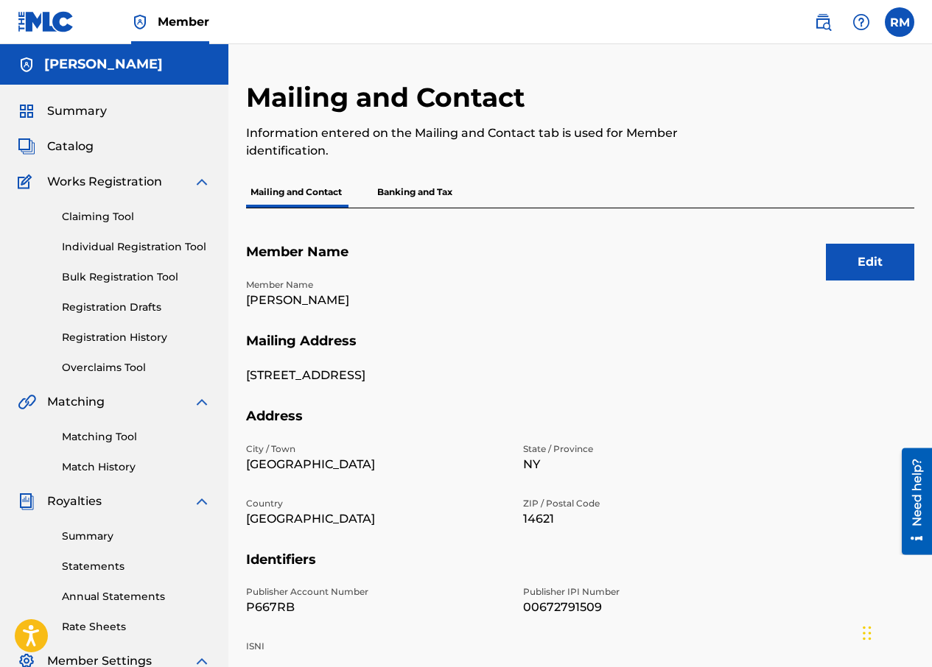
click at [436, 182] on p "Banking and Tax" at bounding box center [415, 192] width 84 height 31
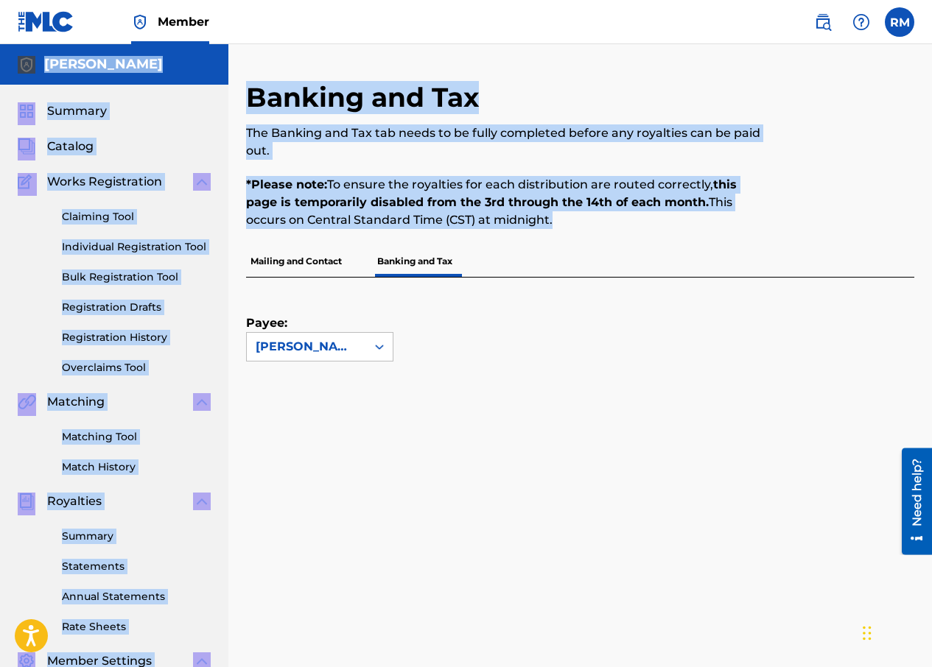
drag, startPoint x: 931, startPoint y: 47, endPoint x: 929, endPoint y: 111, distance: 64.1
click at [929, 113] on div "Member RM [PERSON_NAME] [PERSON_NAME] [EMAIL_ADDRESS][DOMAIN_NAME] Notification…" at bounding box center [466, 662] width 932 height 1324
click at [825, 237] on div at bounding box center [837, 163] width 154 height 165
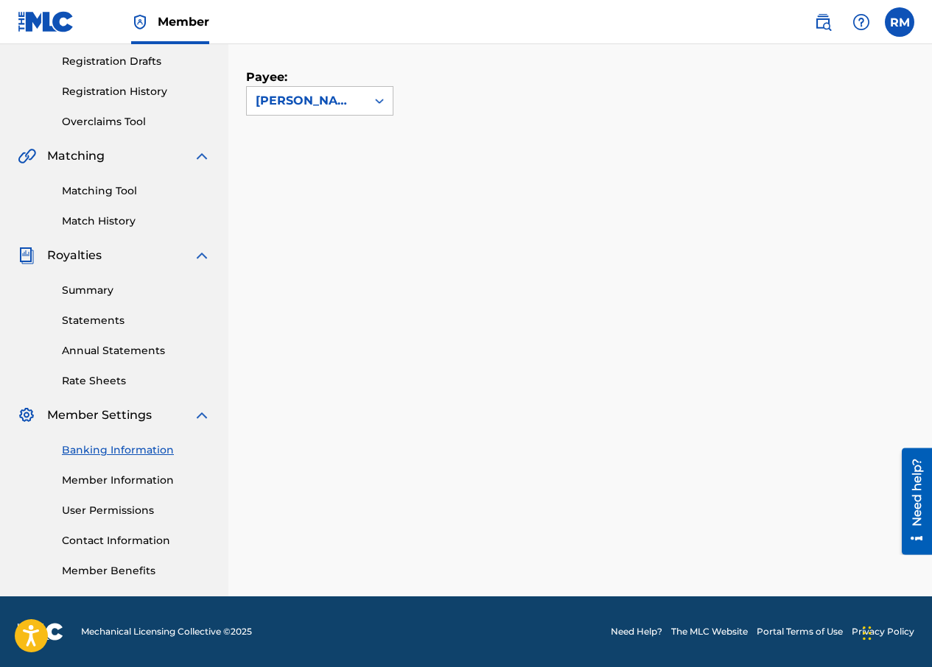
scroll to position [246, 0]
click at [97, 482] on link "Member Information" at bounding box center [136, 480] width 149 height 15
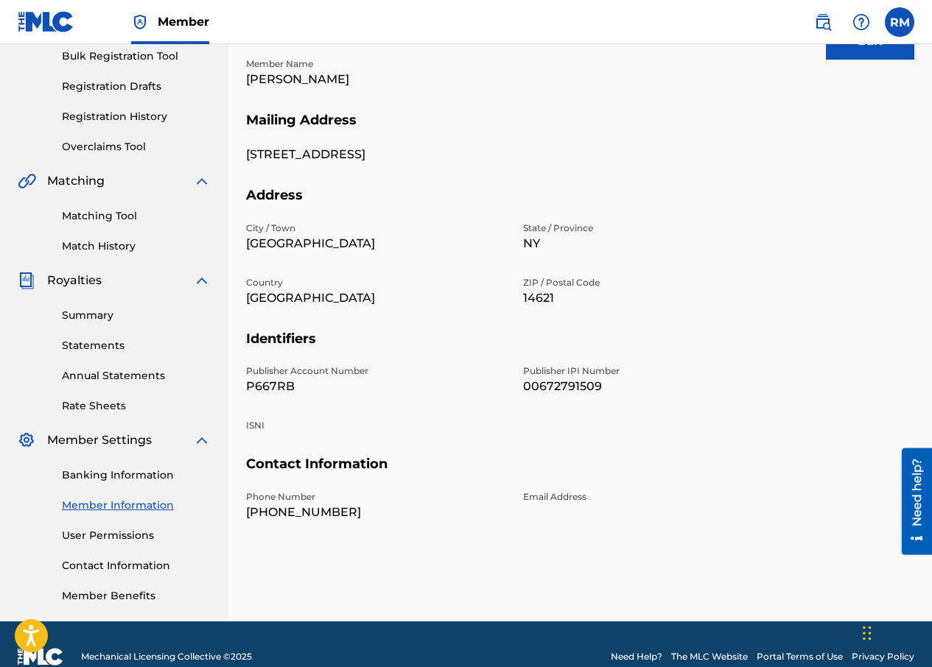
scroll to position [246, 0]
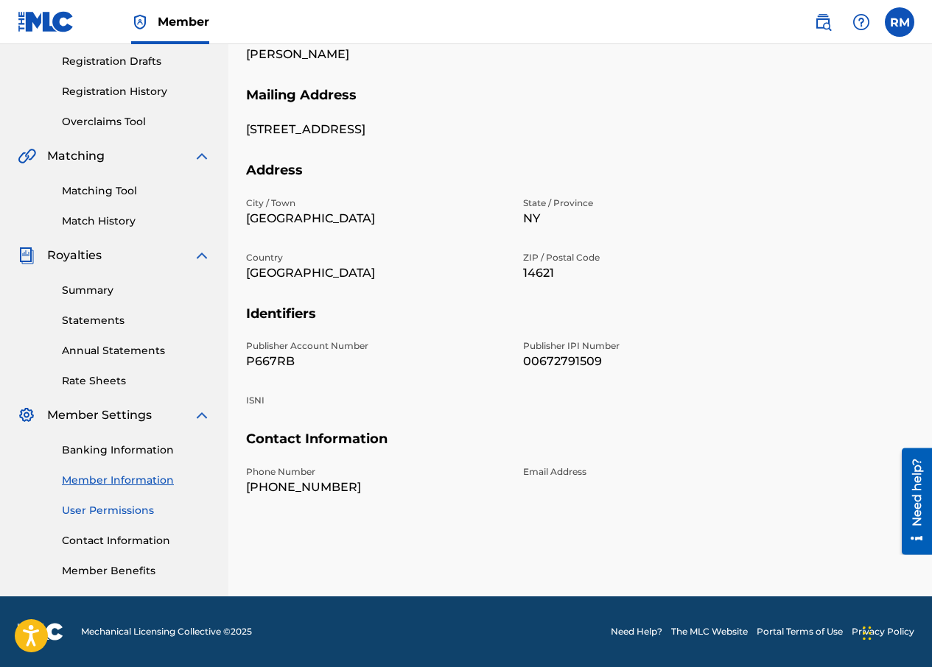
click at [130, 510] on link "User Permissions" at bounding box center [136, 510] width 149 height 15
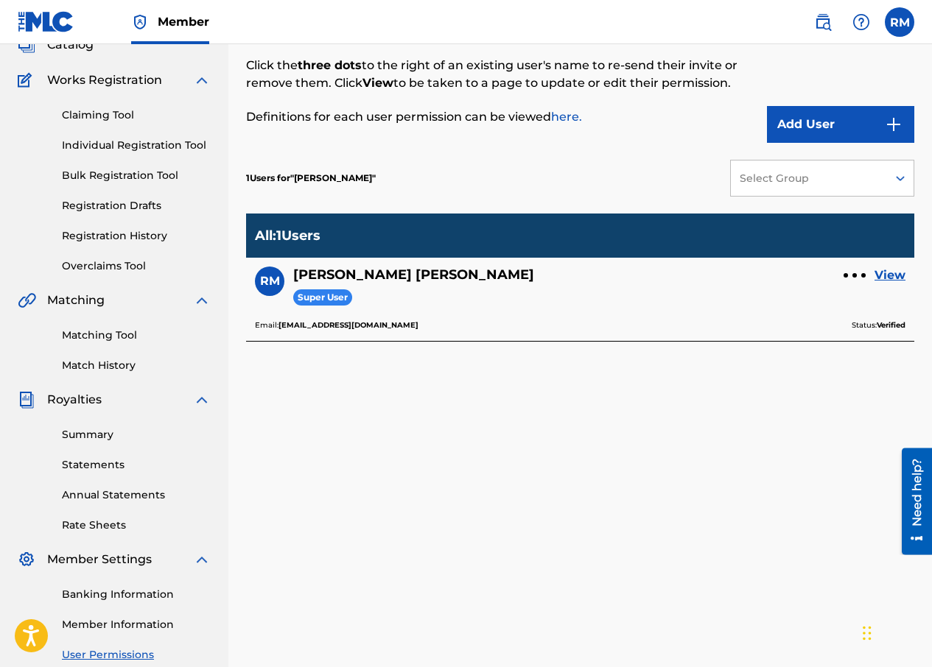
scroll to position [221, 0]
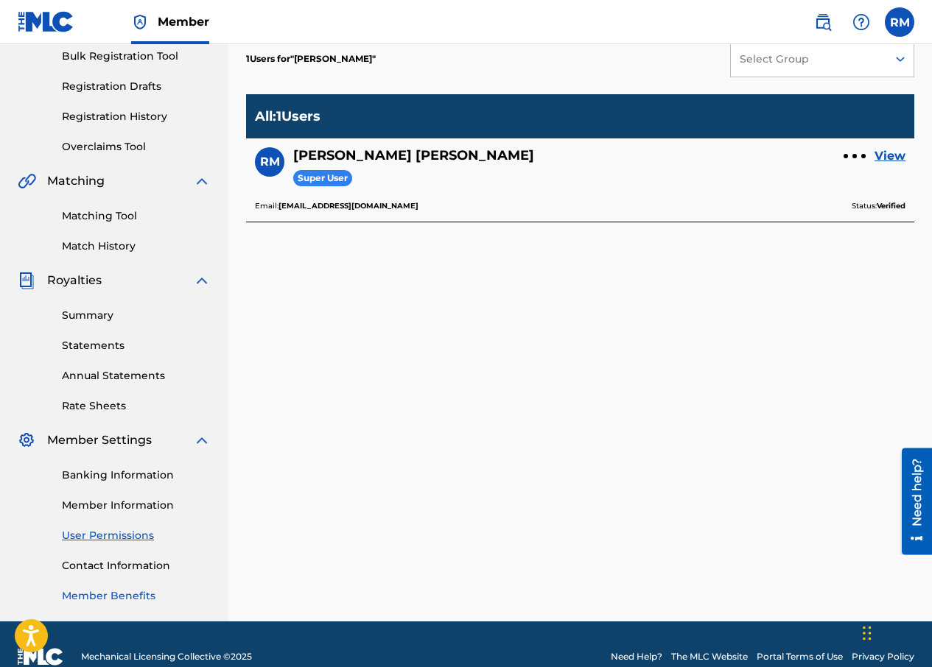
click at [120, 599] on link "Member Benefits" at bounding box center [136, 595] width 149 height 15
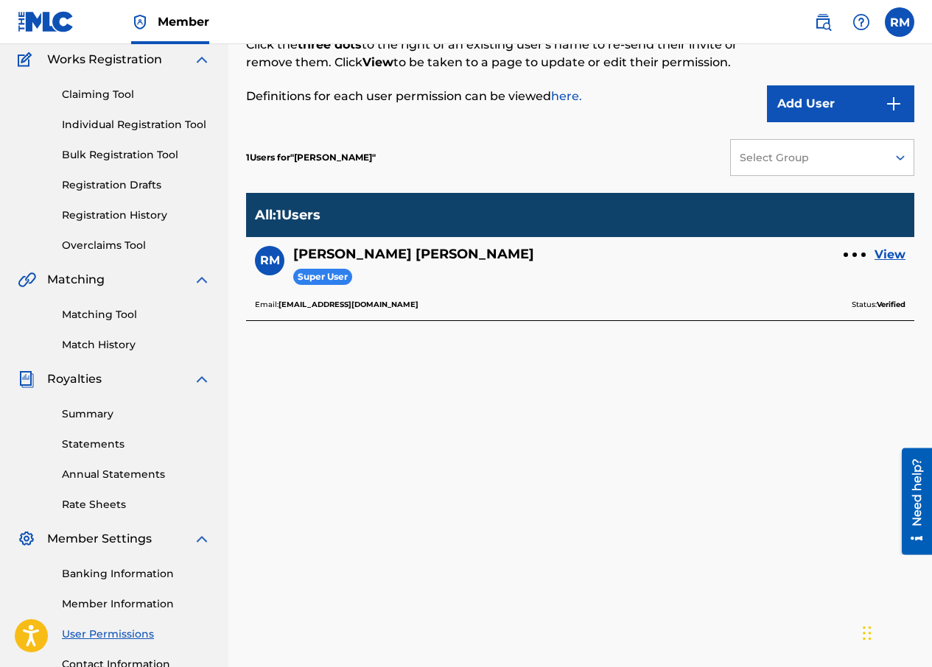
scroll to position [0, 0]
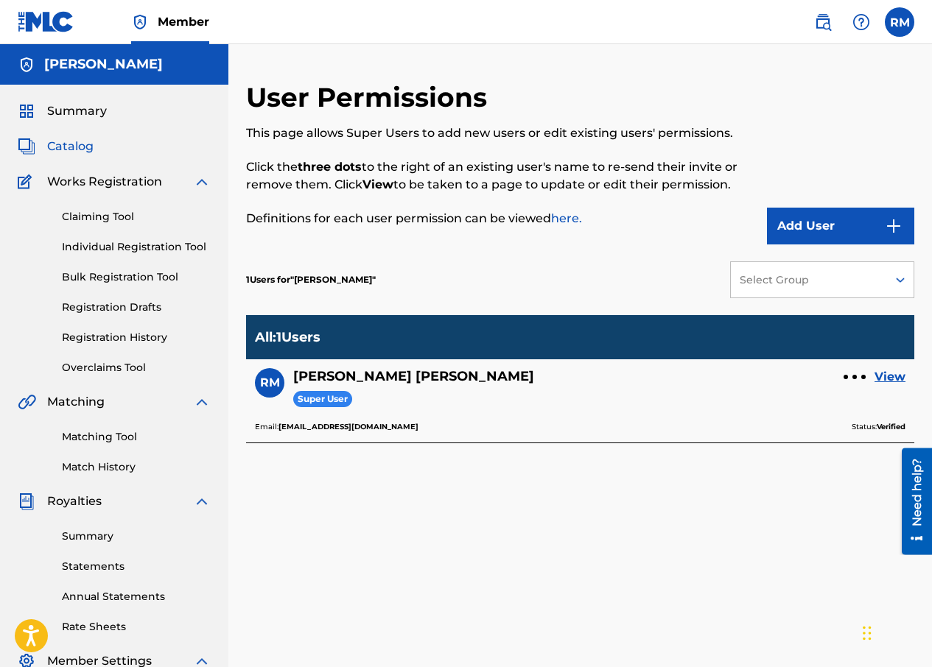
click at [87, 152] on span "Catalog" at bounding box center [70, 147] width 46 height 18
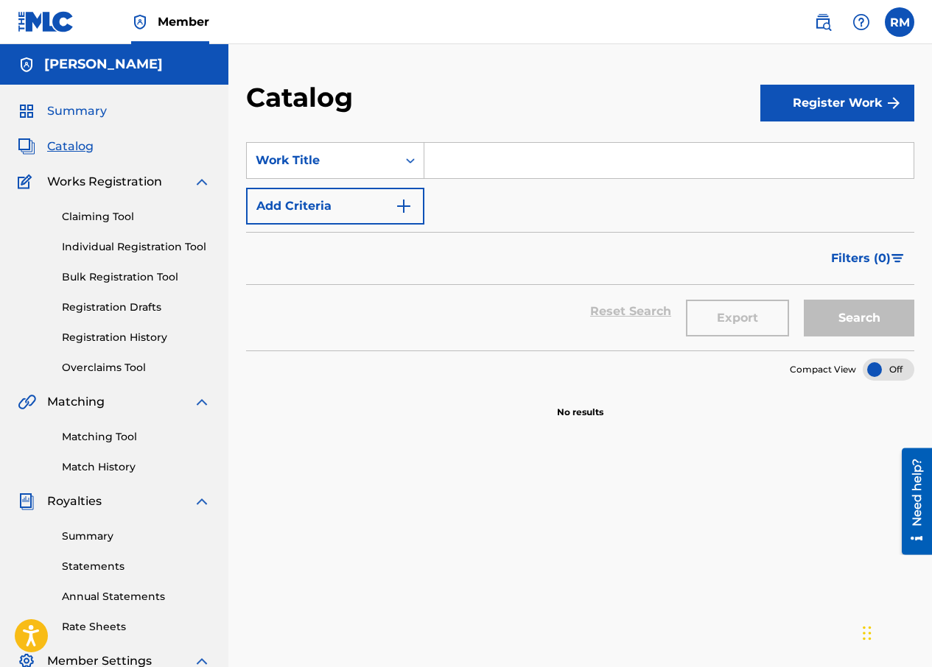
click at [83, 112] on span "Summary" at bounding box center [77, 111] width 60 height 18
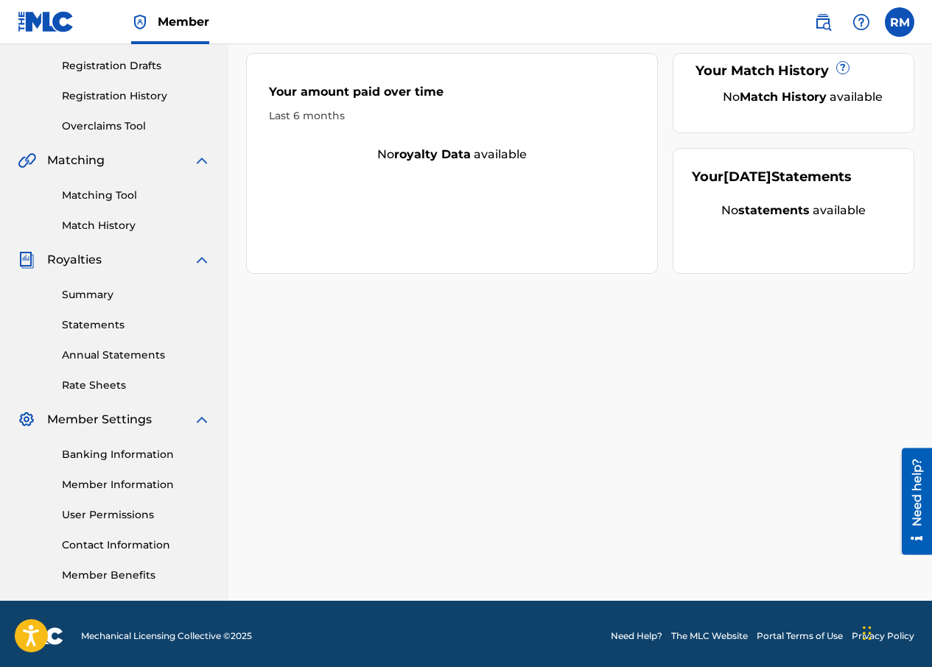
scroll to position [246, 0]
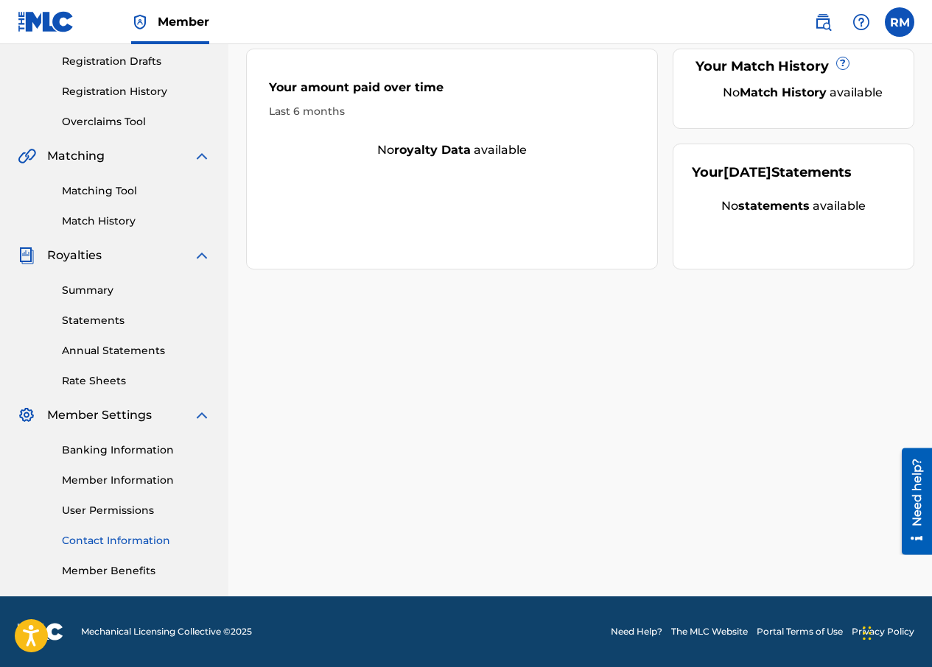
click at [127, 545] on link "Contact Information" at bounding box center [136, 540] width 149 height 15
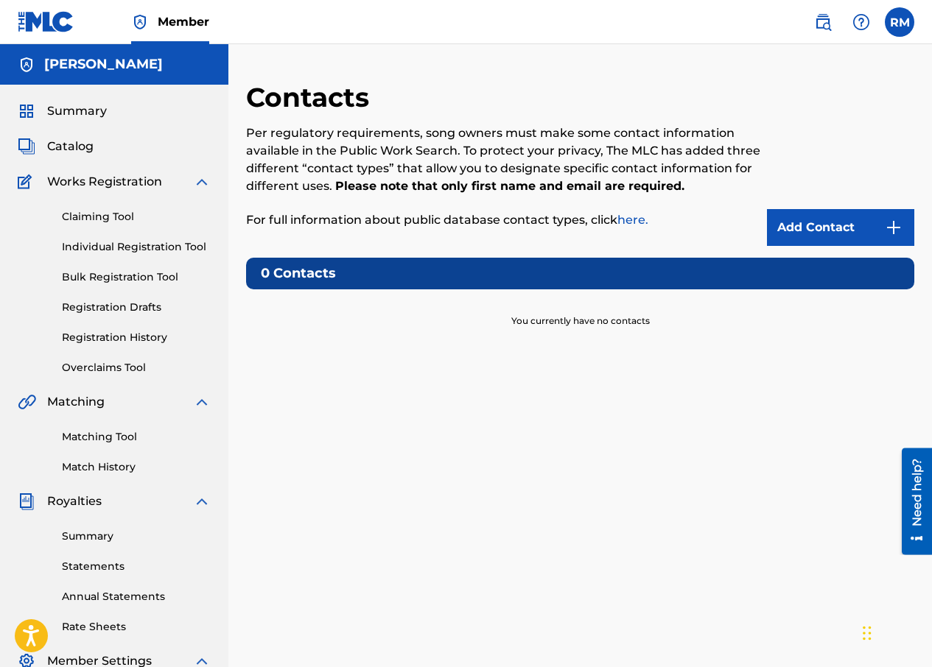
scroll to position [246, 0]
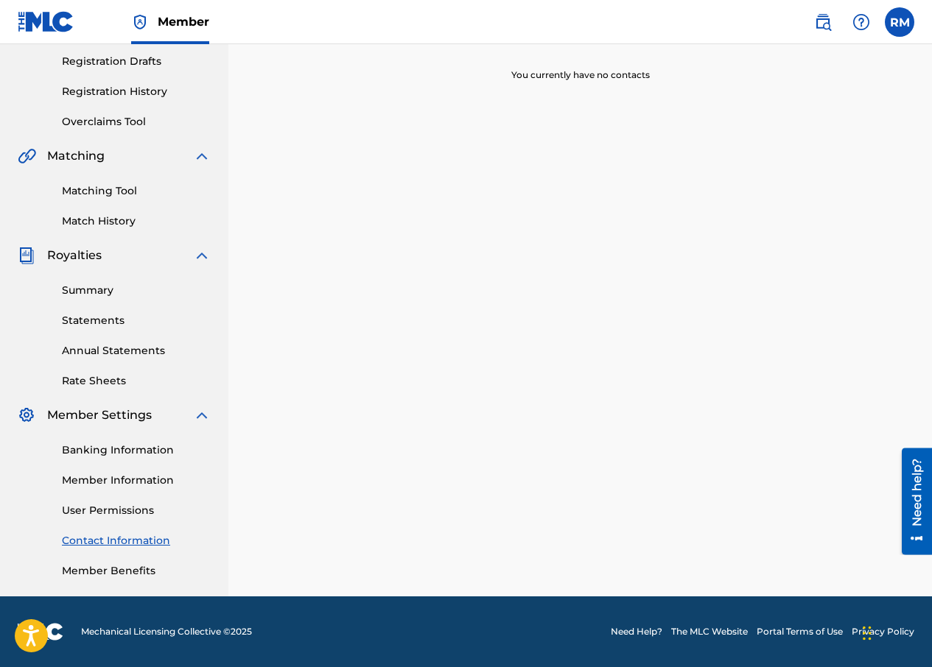
click at [632, 626] on link "Need Help?" at bounding box center [637, 631] width 52 height 13
click at [889, 17] on label at bounding box center [898, 21] width 29 height 29
click at [899, 22] on input "[PERSON_NAME] [PERSON_NAME] [EMAIL_ADDRESS][DOMAIN_NAME] Notification Preferenc…" at bounding box center [899, 22] width 0 height 0
click at [889, 17] on div "RM [PERSON_NAME] [PERSON_NAME] [EMAIL_ADDRESS][DOMAIN_NAME] Notification Prefer…" at bounding box center [898, 21] width 29 height 29
click at [894, 24] on label at bounding box center [898, 21] width 29 height 29
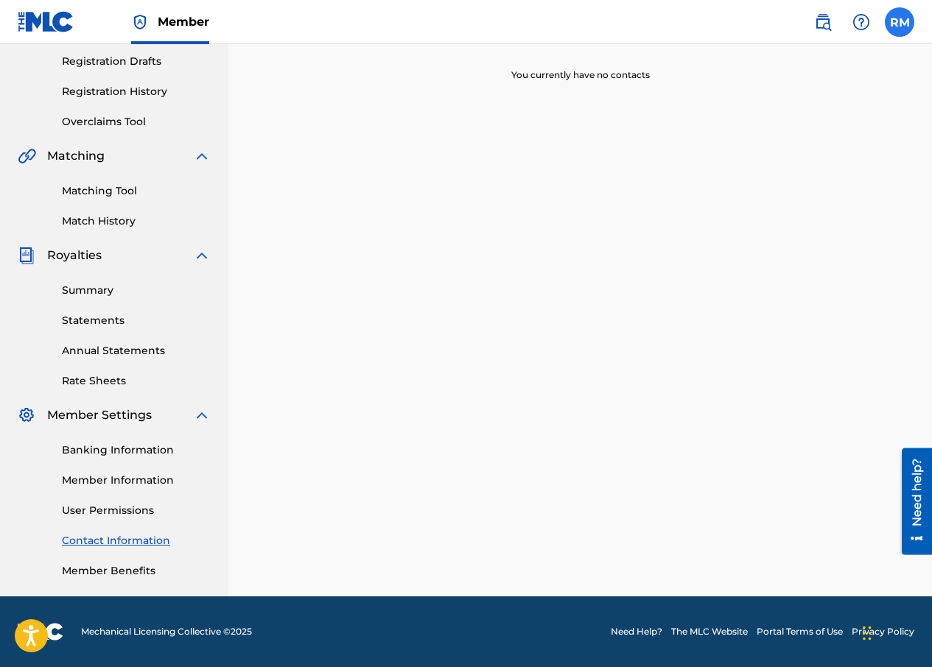
click at [899, 22] on input "[PERSON_NAME] [PERSON_NAME] [EMAIL_ADDRESS][DOMAIN_NAME] Notification Preferenc…" at bounding box center [899, 22] width 0 height 0
click at [746, 210] on p "Log out" at bounding box center [756, 208] width 35 height 13
click at [899, 22] on input "[PERSON_NAME] [PERSON_NAME] [EMAIL_ADDRESS][DOMAIN_NAME] Notification Preferenc…" at bounding box center [899, 22] width 0 height 0
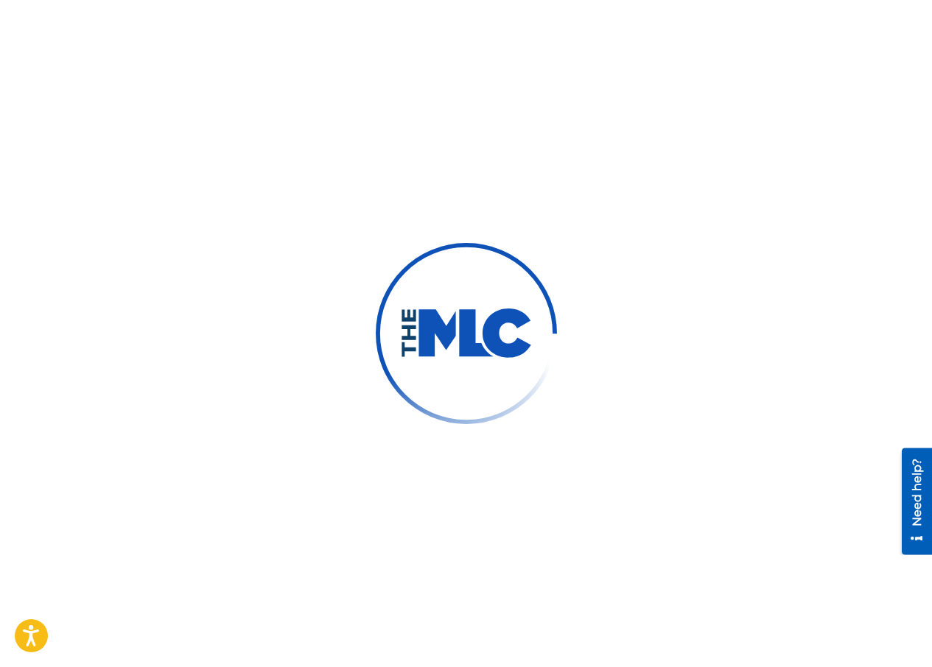
scroll to position [938, 0]
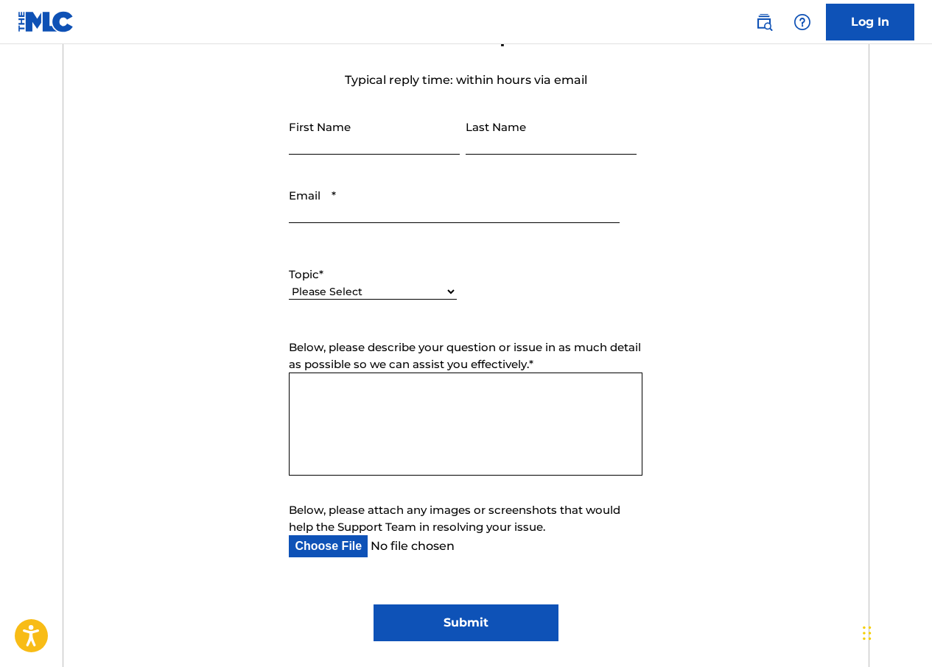
scroll to position [496, 0]
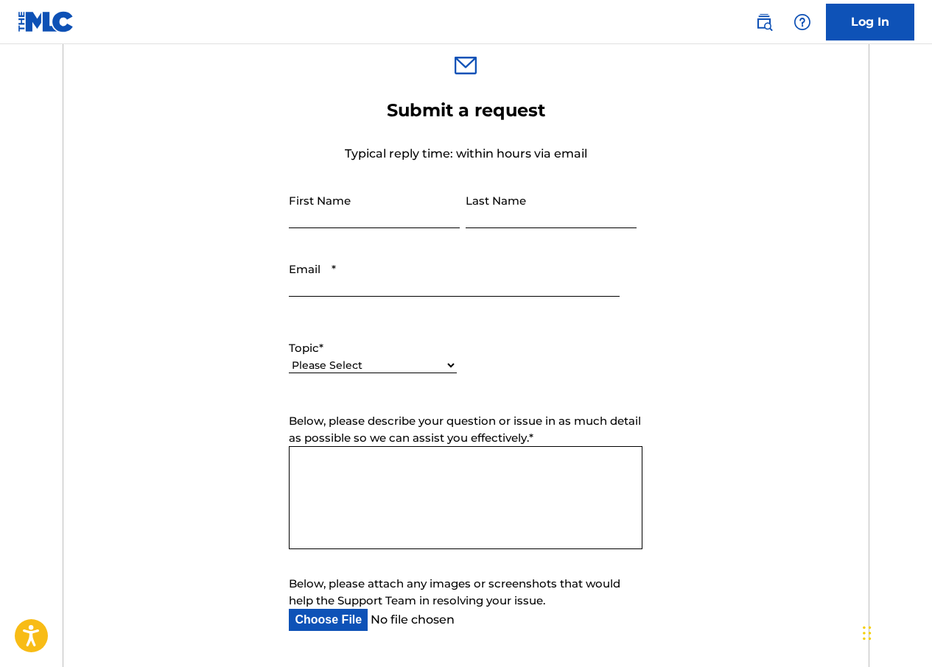
click at [430, 357] on div "Please Select I need help with my account I need help with managing my catalog …" at bounding box center [373, 372] width 168 height 33
click at [611, 336] on div "Topic * Please Select I need help with my account I need help with managing my …" at bounding box center [466, 356] width 354 height 66
